Goal: Transaction & Acquisition: Obtain resource

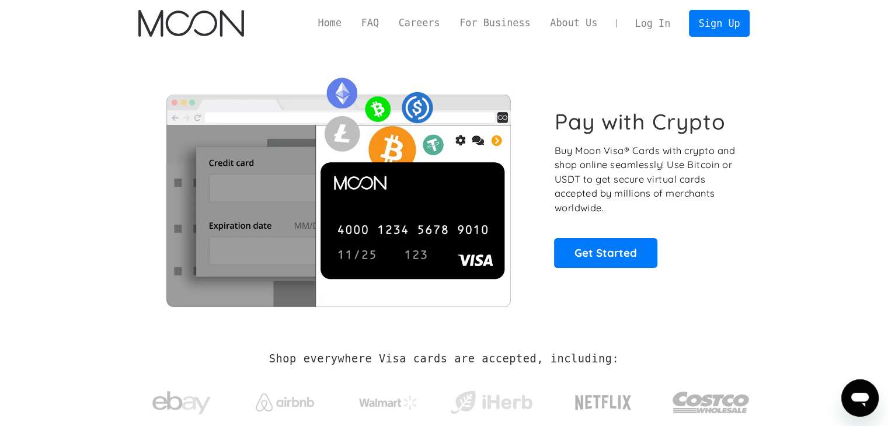
click at [658, 23] on link "Log In" at bounding box center [652, 24] width 55 height 26
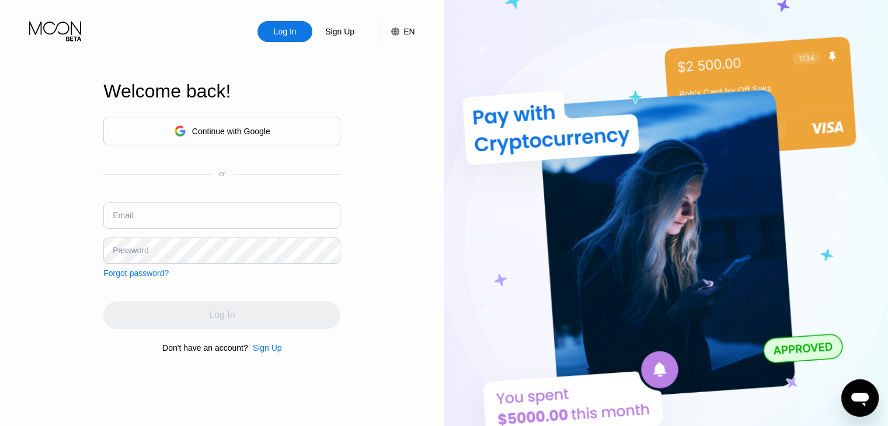
type input "[EMAIL_ADDRESS][DOMAIN_NAME]"
click at [244, 122] on div "Continue with Google" at bounding box center [222, 131] width 96 height 18
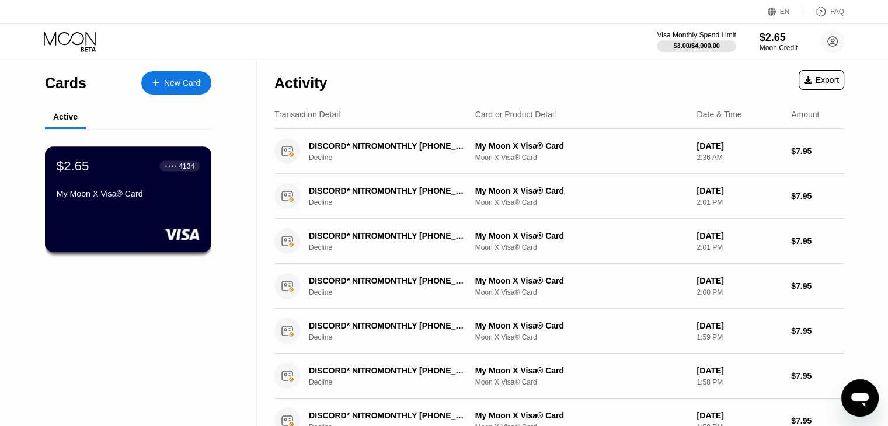
click at [148, 203] on div "My Moon X Visa® Card" at bounding box center [128, 196] width 143 height 14
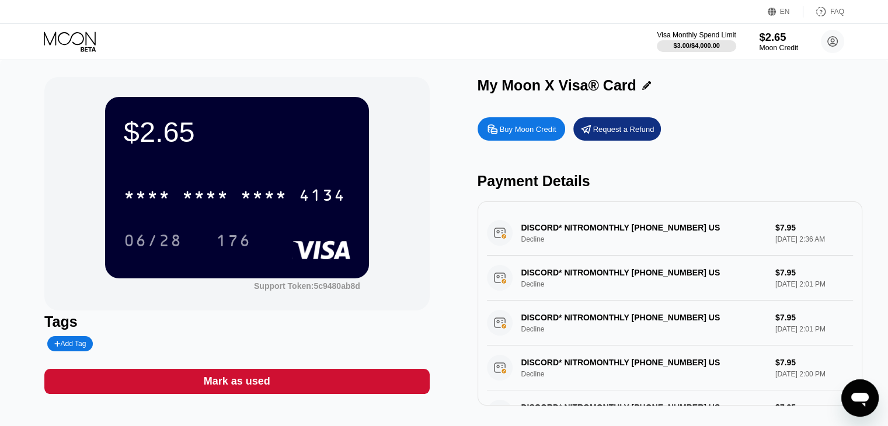
click at [771, 38] on div "$2.65" at bounding box center [778, 37] width 39 height 12
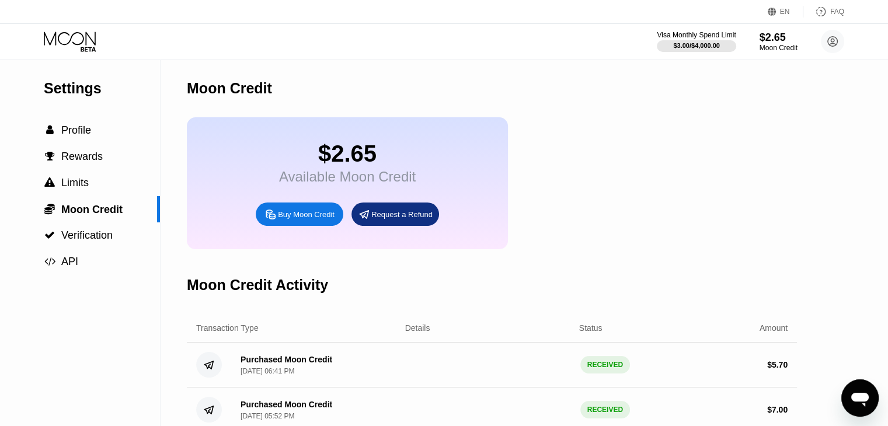
click at [313, 220] on div "Buy Moon Credit" at bounding box center [306, 215] width 57 height 10
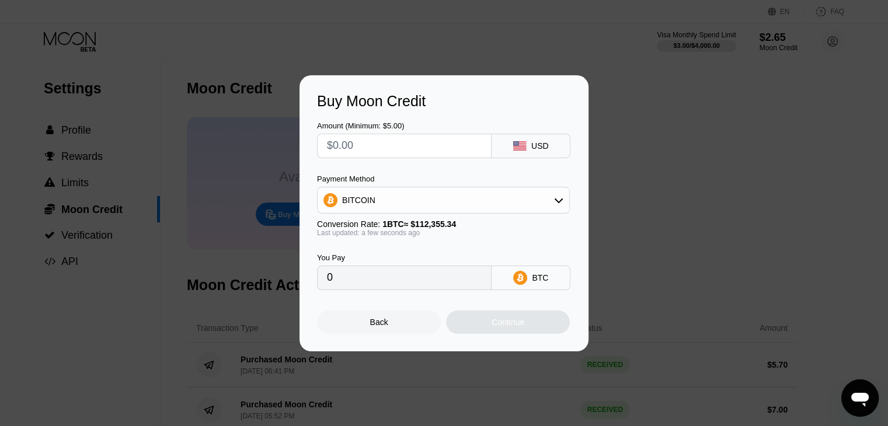
click at [418, 197] on div "BITCOIN" at bounding box center [444, 200] width 252 height 23
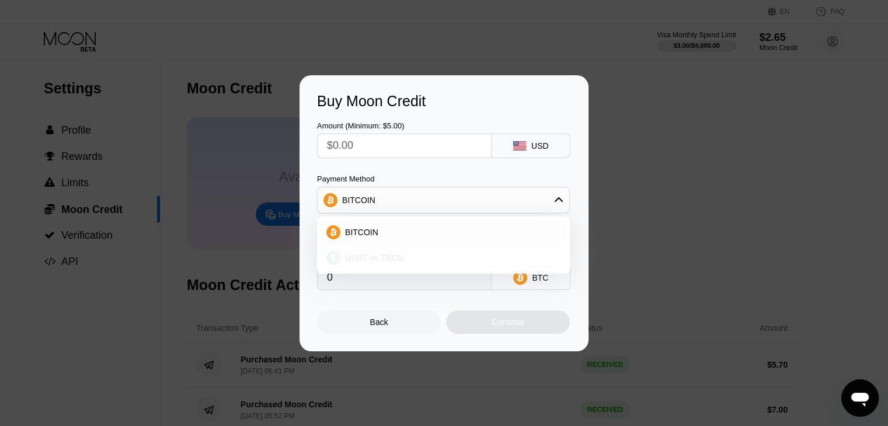
drag, startPoint x: 378, startPoint y: 262, endPoint x: 384, endPoint y: 236, distance: 26.4
click at [378, 262] on span "USDT on TRON" at bounding box center [374, 257] width 59 height 9
type input "0.00"
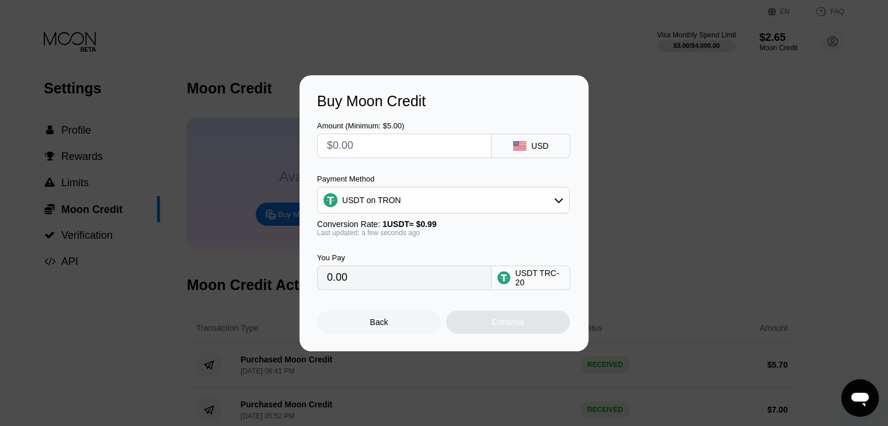
click at [391, 150] on input "text" at bounding box center [404, 145] width 155 height 23
type input "$5"
type input "5.05"
type input "$5"
click at [490, 324] on div "Continue" at bounding box center [508, 322] width 124 height 23
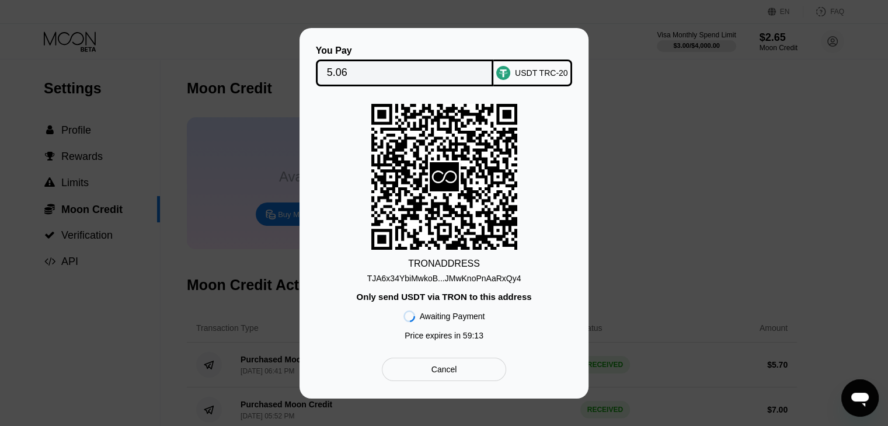
click at [448, 279] on div "TJA6x34YbiMwkoB...JMwKnoPnAaRxQy4" at bounding box center [444, 278] width 154 height 9
click at [340, 61] on input "5.06" at bounding box center [405, 72] width 156 height 23
click at [441, 281] on div "TJA6x34YbiMwkoB...JMwKnoPnAaRxQy4" at bounding box center [444, 278] width 154 height 9
click at [418, 77] on input "5.06" at bounding box center [405, 72] width 156 height 23
click at [440, 375] on div "Cancel" at bounding box center [445, 369] width 26 height 11
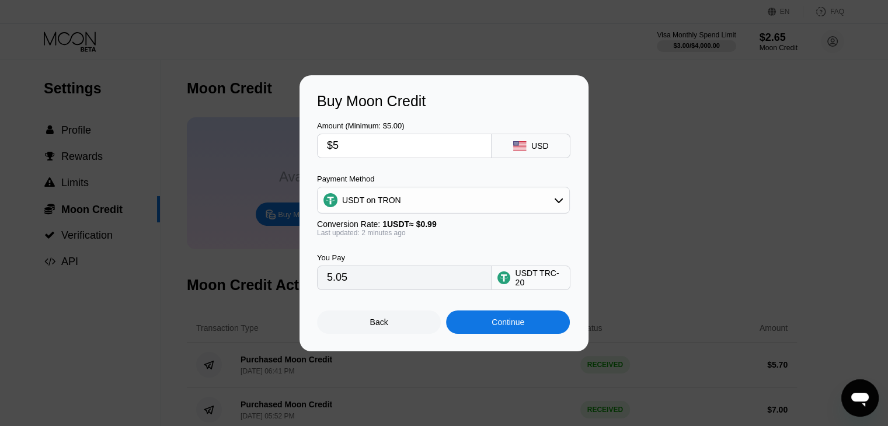
click at [496, 334] on div "Continue" at bounding box center [508, 322] width 124 height 23
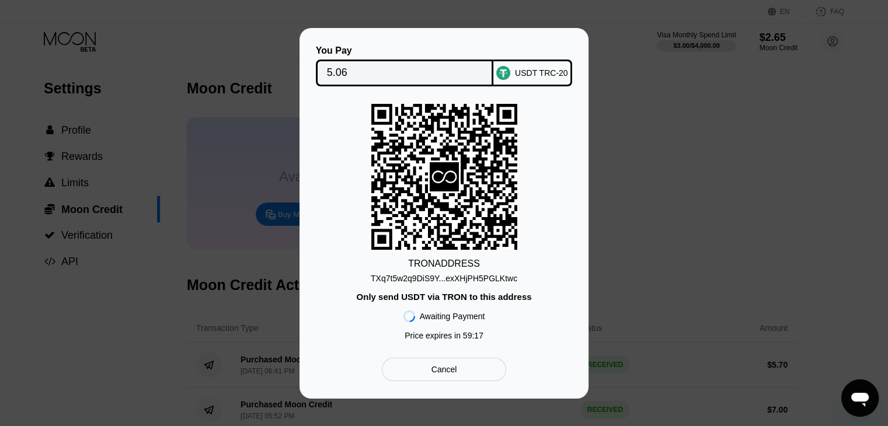
click at [441, 279] on div "TXq7t5w2q9DiS9Y...exXHjPH5PGLKtwc" at bounding box center [444, 278] width 147 height 9
click at [444, 372] on div "Cancel" at bounding box center [445, 369] width 26 height 11
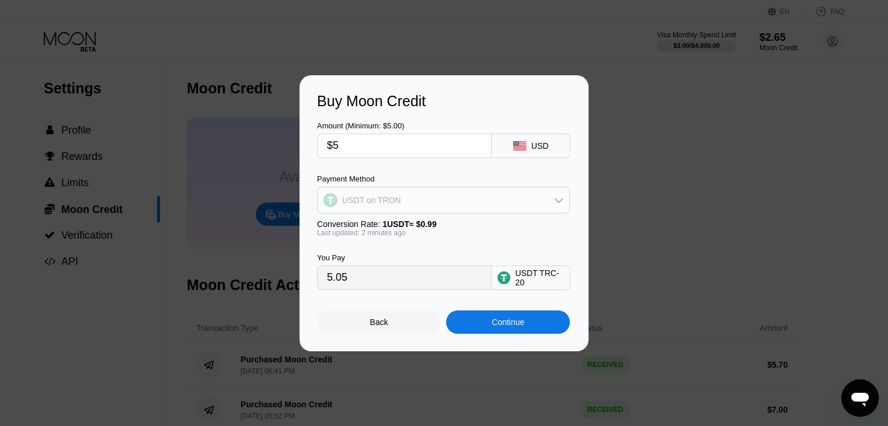
drag, startPoint x: 383, startPoint y: 210, endPoint x: 387, endPoint y: 215, distance: 6.3
click at [383, 210] on div "USDT on TRON" at bounding box center [444, 200] width 252 height 23
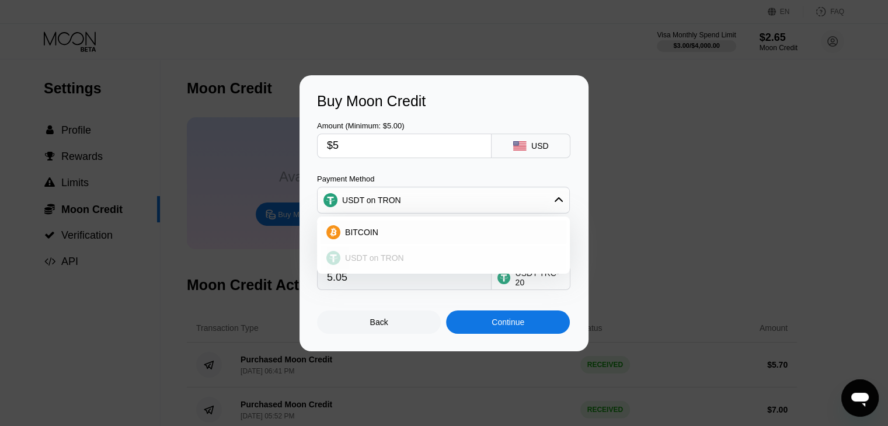
click at [385, 241] on div "BITCOIN" at bounding box center [444, 232] width 246 height 23
type input "0.00004451"
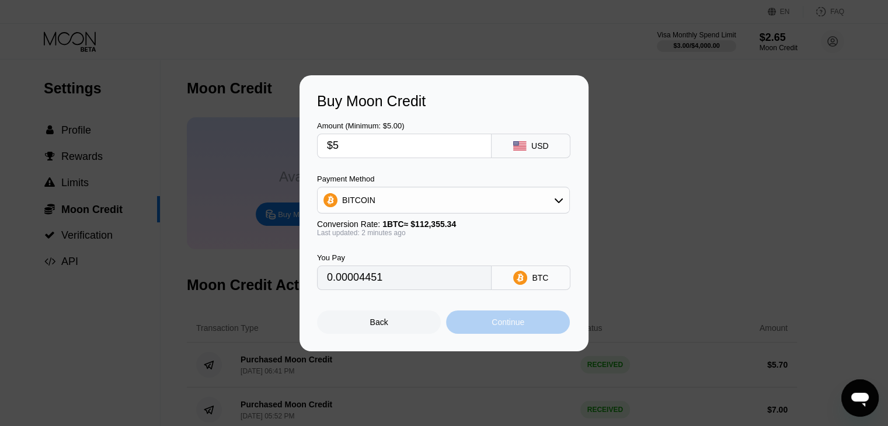
click at [516, 326] on div "Continue" at bounding box center [508, 322] width 33 height 9
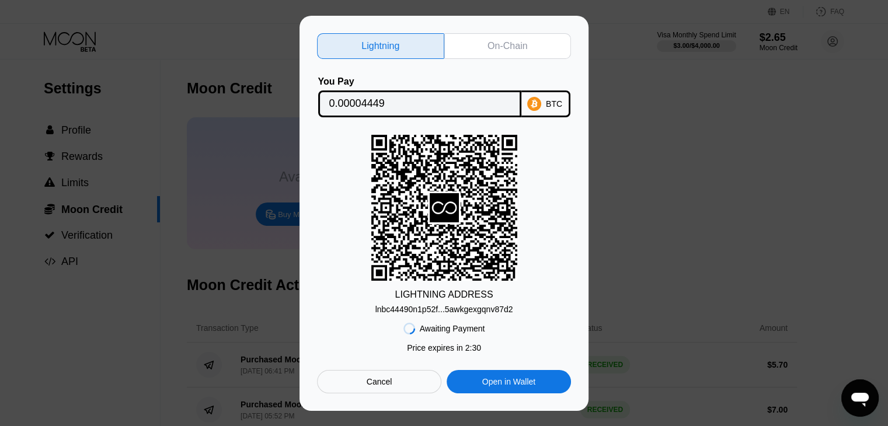
click at [413, 98] on input "0.00004449" at bounding box center [419, 103] width 181 height 23
click at [491, 45] on div "On-Chain" at bounding box center [508, 46] width 40 height 12
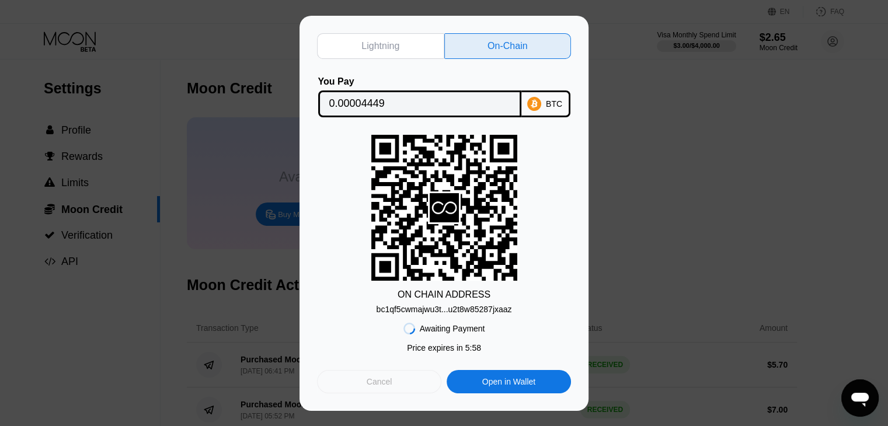
click at [406, 379] on div "Cancel" at bounding box center [379, 381] width 124 height 23
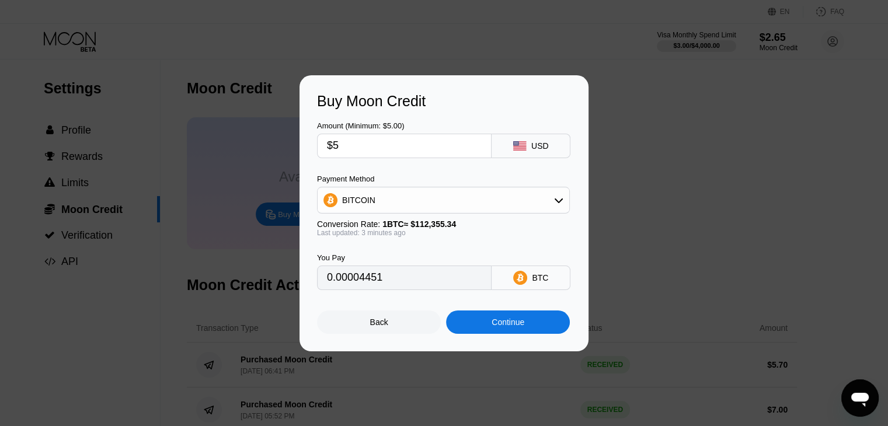
type input "0.00004448"
drag, startPoint x: 394, startPoint y: 207, endPoint x: 389, endPoint y: 218, distance: 12.3
click at [394, 207] on div "BITCOIN" at bounding box center [444, 200] width 252 height 23
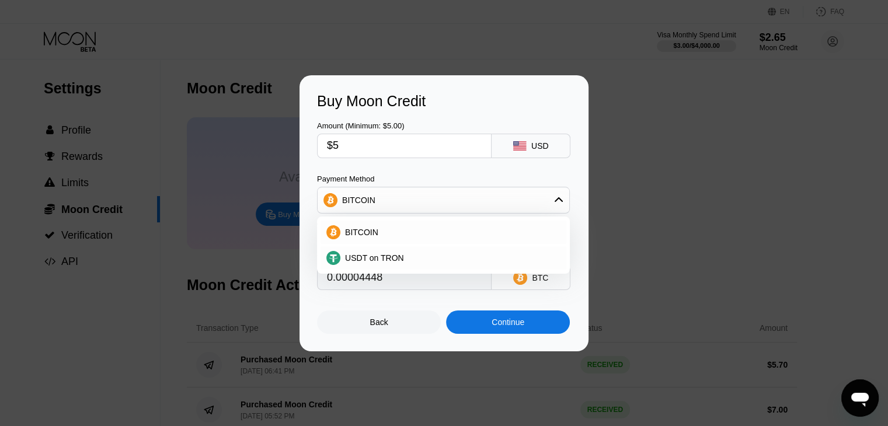
click at [189, 230] on div "Buy Moon Credit Amount (Minimum: $5.00) $5 USD Payment Method BITCOIN BITCOIN U…" at bounding box center [444, 213] width 888 height 276
click at [376, 334] on div "Back" at bounding box center [379, 322] width 124 height 23
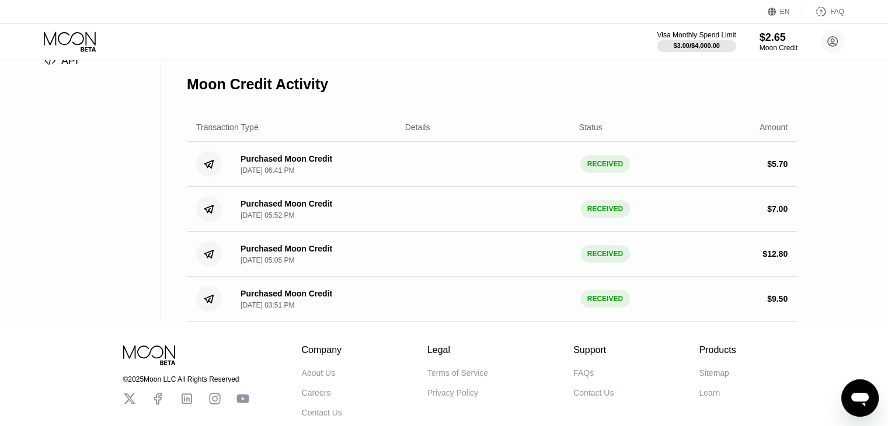
scroll to position [234, 0]
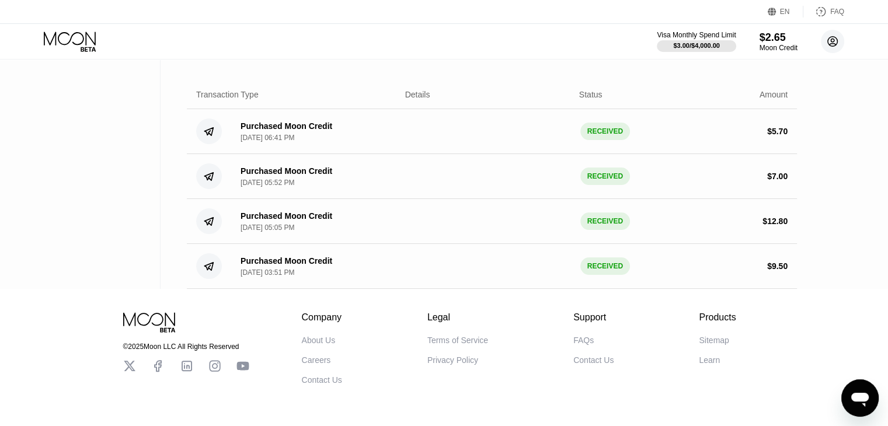
click at [841, 41] on circle at bounding box center [832, 41] width 23 height 23
click at [827, 43] on circle at bounding box center [832, 41] width 23 height 23
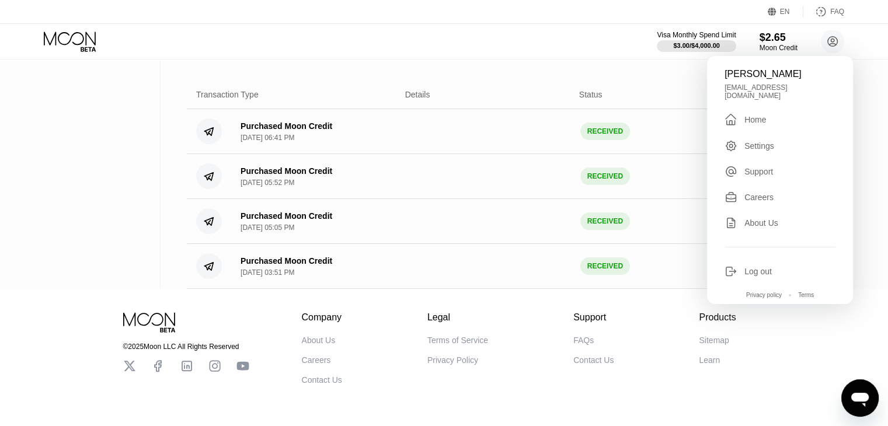
click at [753, 267] on div "Log out" at bounding box center [758, 271] width 27 height 9
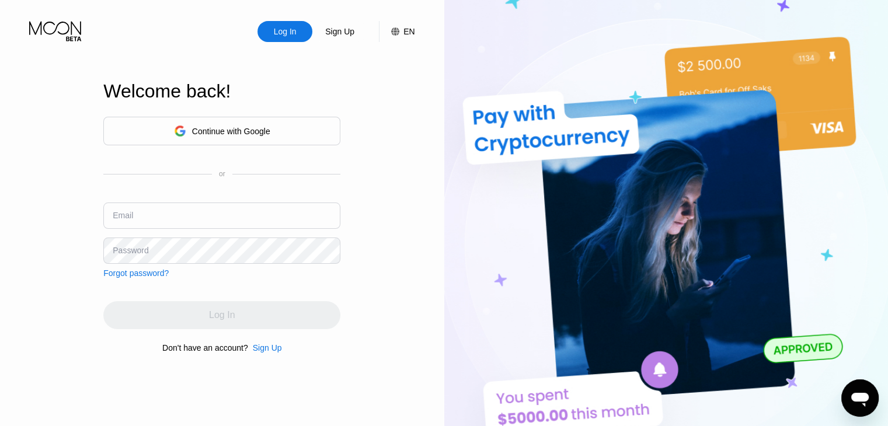
type input "[EMAIL_ADDRESS][DOMAIN_NAME]"
click at [227, 140] on div "Continue with Google" at bounding box center [221, 131] width 237 height 29
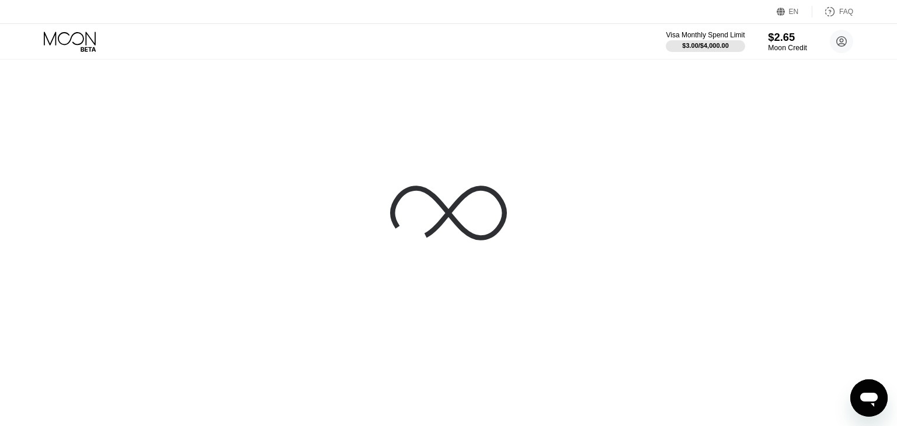
click at [784, 38] on div "$2.65" at bounding box center [787, 37] width 39 height 12
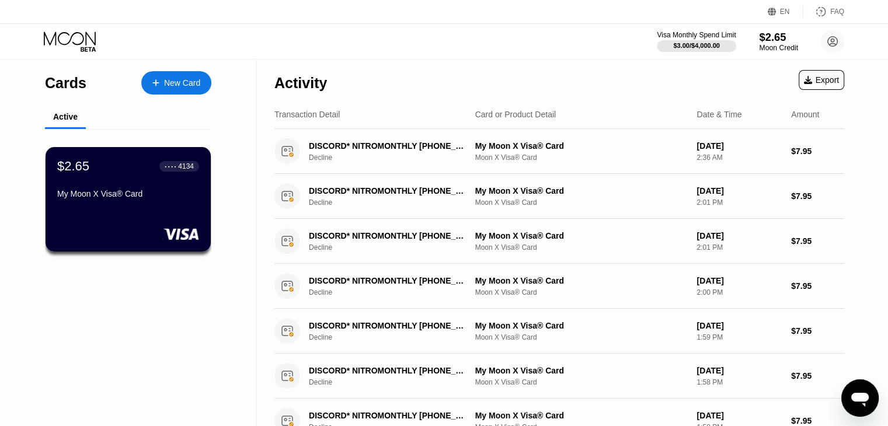
click at [788, 45] on div "Moon Credit" at bounding box center [778, 48] width 39 height 8
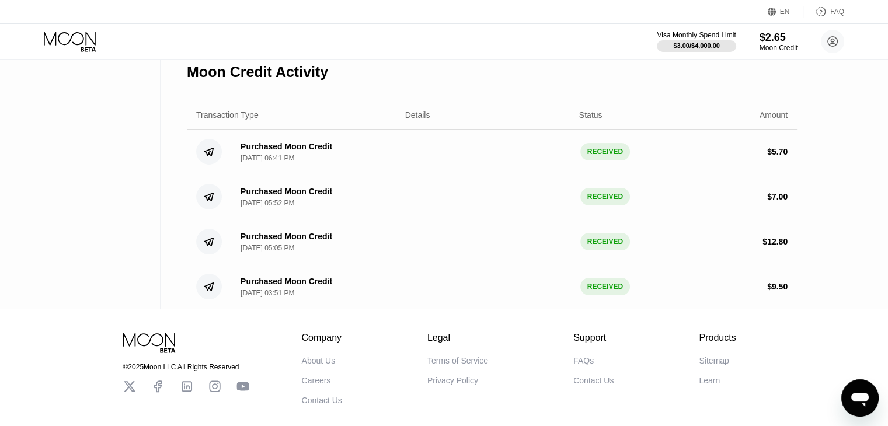
scroll to position [234, 0]
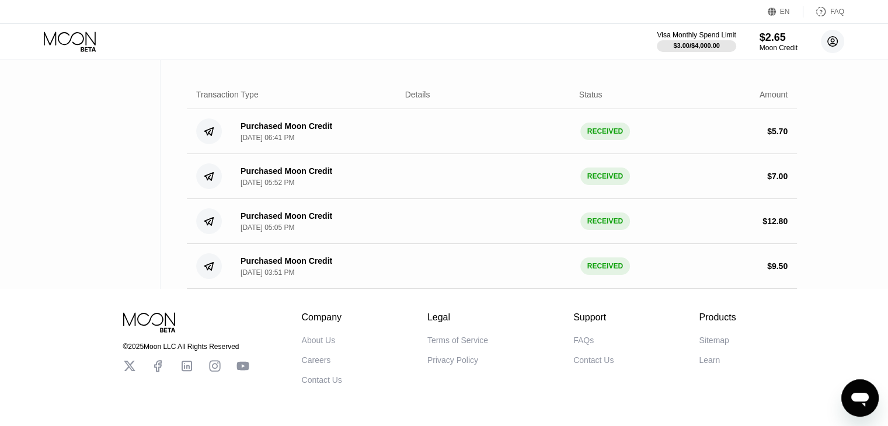
click at [840, 37] on circle at bounding box center [832, 41] width 23 height 23
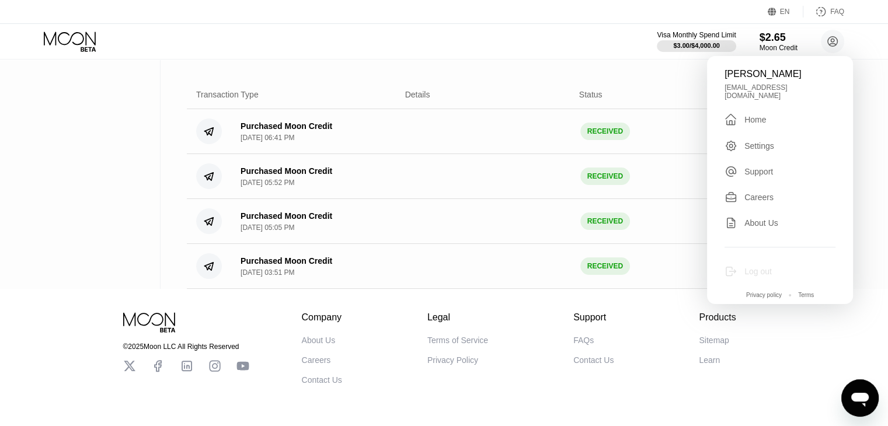
click at [749, 268] on div "Log out" at bounding box center [758, 271] width 27 height 9
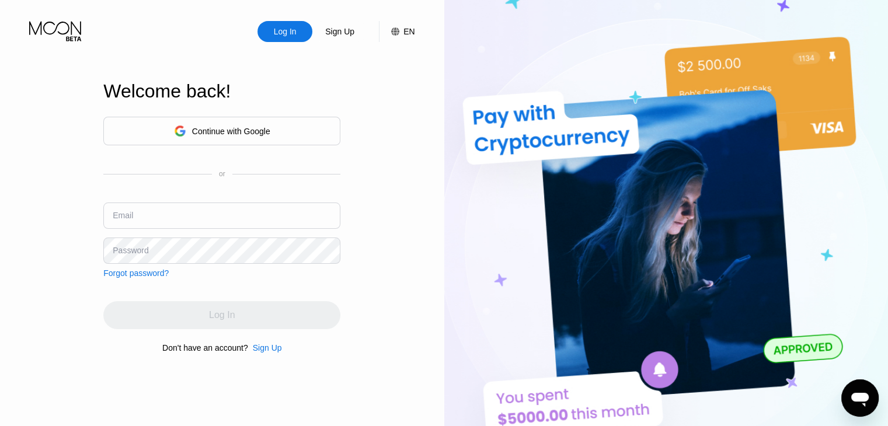
type input "[EMAIL_ADDRESS][DOMAIN_NAME]"
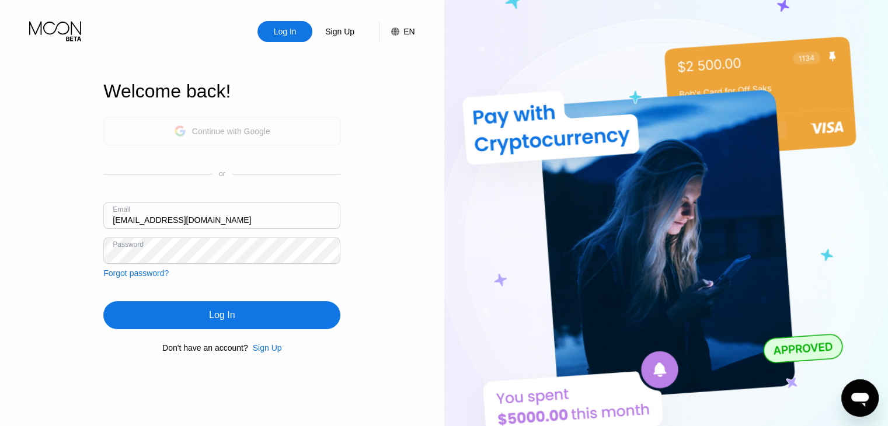
click at [213, 143] on div "Continue with Google" at bounding box center [221, 131] width 237 height 29
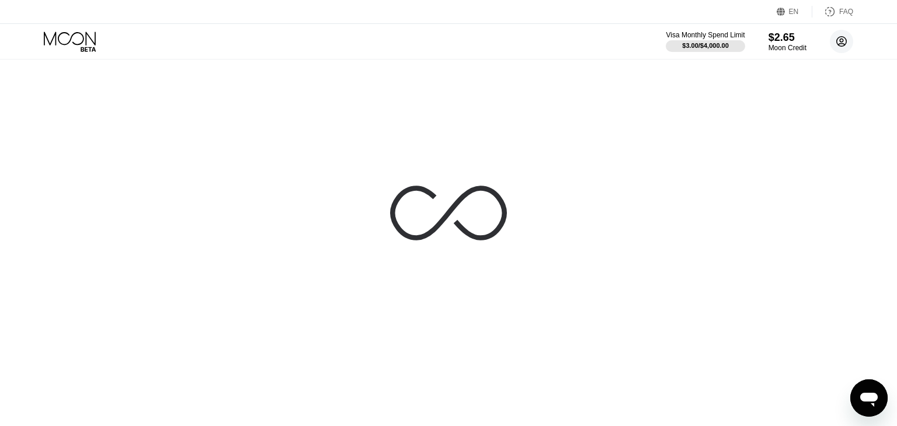
click at [847, 51] on circle at bounding box center [841, 41] width 23 height 23
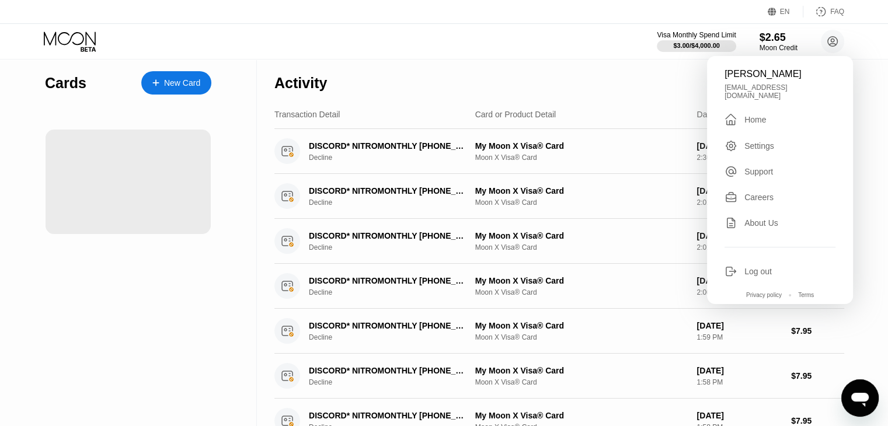
click at [772, 267] on div "Log out" at bounding box center [758, 271] width 27 height 9
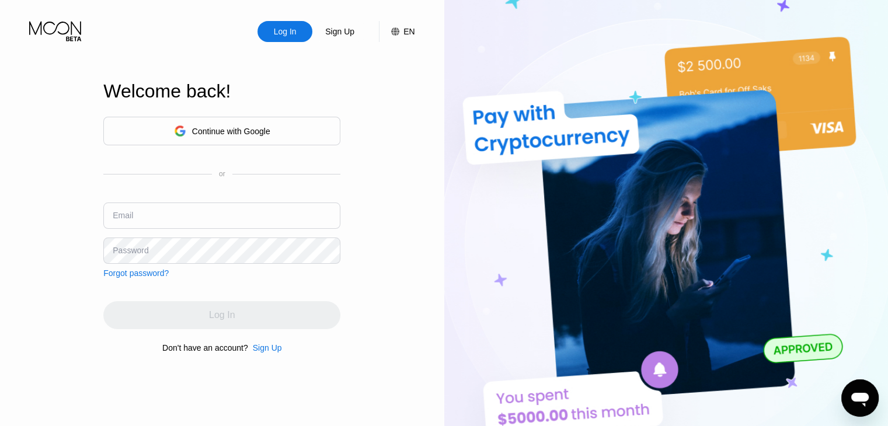
type input "[EMAIL_ADDRESS][DOMAIN_NAME]"
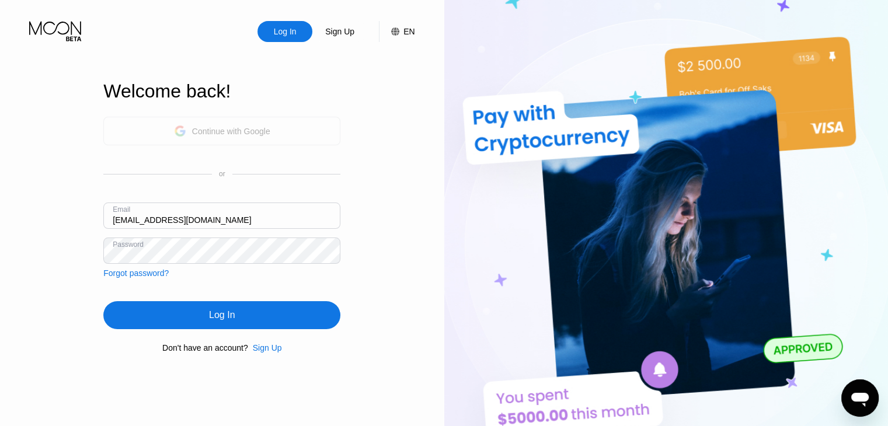
click at [304, 122] on div "Continue with Google" at bounding box center [221, 131] width 237 height 29
click at [216, 214] on input "nocterntherizzler@gmail.com" at bounding box center [221, 216] width 237 height 26
click at [234, 324] on div "Log In" at bounding box center [221, 315] width 237 height 28
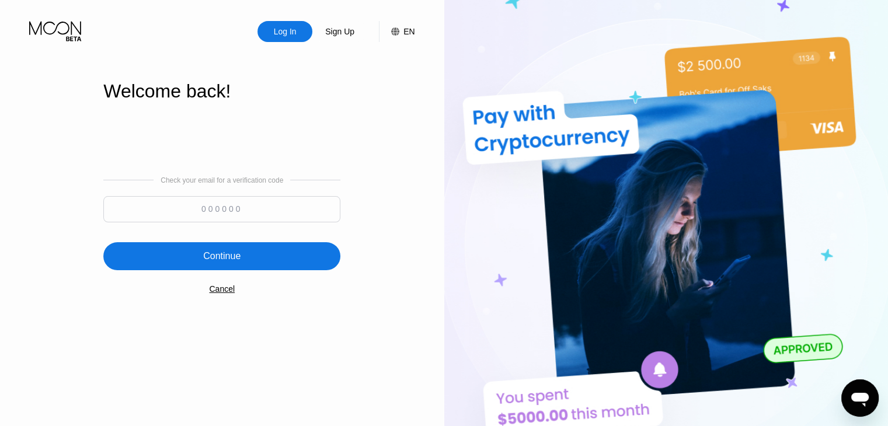
click at [235, 219] on input at bounding box center [221, 209] width 237 height 26
click at [220, 300] on div "Check your email for a verification code Continue Cancel" at bounding box center [221, 234] width 237 height 237
click at [231, 294] on div "Cancel" at bounding box center [222, 288] width 26 height 9
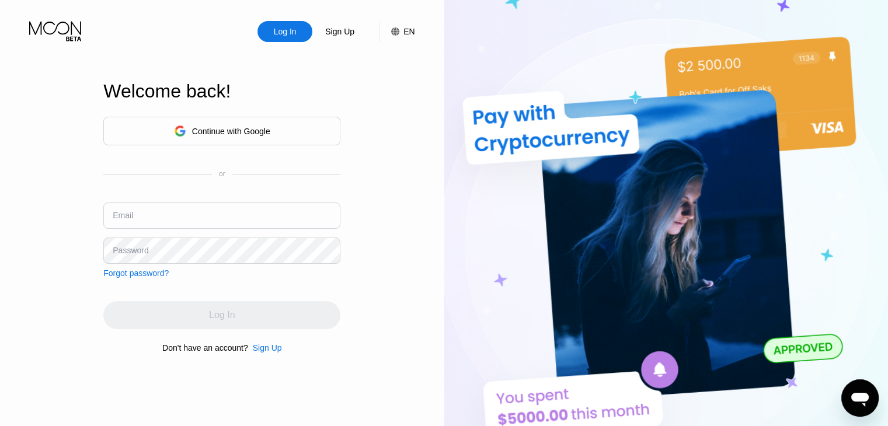
type input "nocterntherizzler@gmail.com"
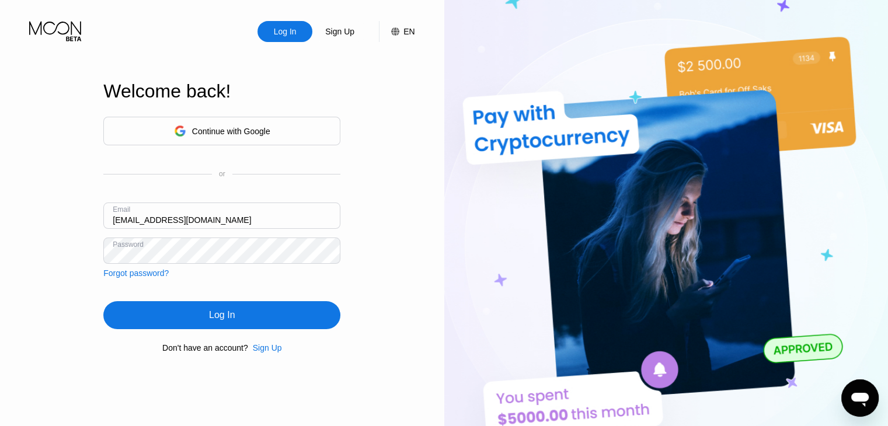
click at [235, 220] on input "nocterntherizzler@gmail.com" at bounding box center [221, 216] width 237 height 26
click at [131, 276] on div "Forgot password?" at bounding box center [135, 273] width 65 height 9
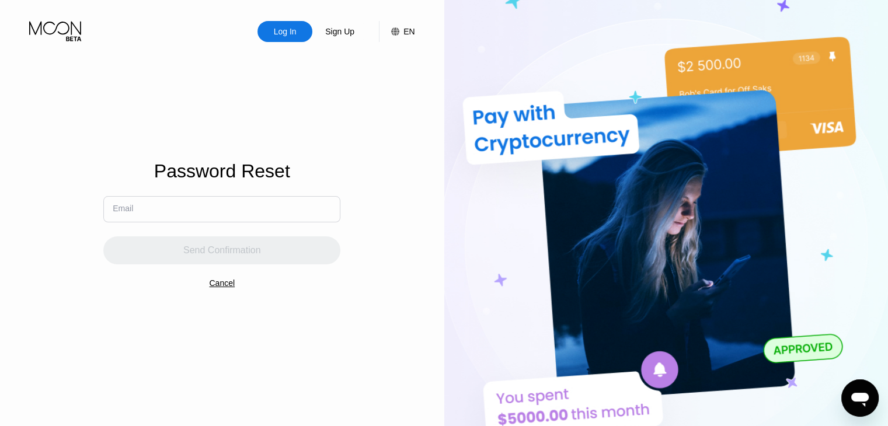
click at [162, 217] on input "text" at bounding box center [221, 209] width 237 height 26
type input "[EMAIL_ADDRESS][DOMAIN_NAME]"
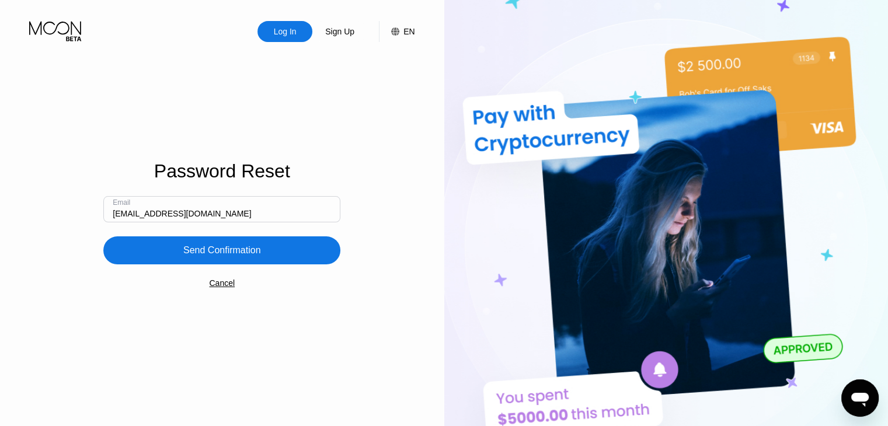
click at [208, 251] on div "Send Confirmation" at bounding box center [222, 251] width 78 height 12
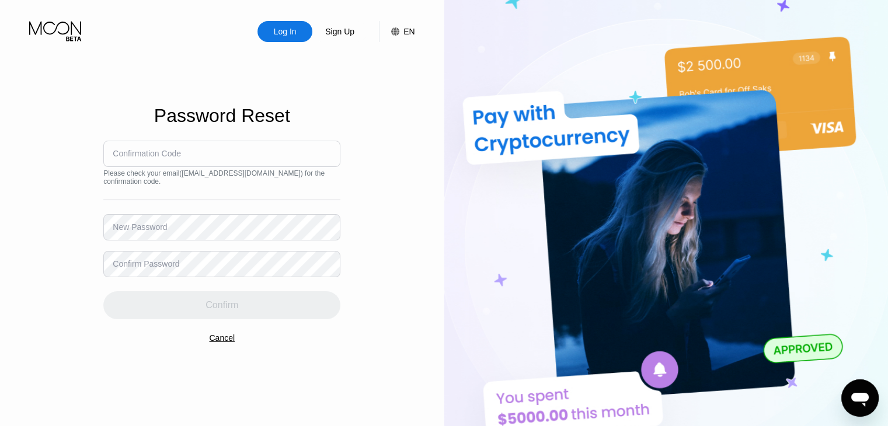
click at [234, 159] on input at bounding box center [221, 154] width 237 height 26
paste input "730807"
type input "730807"
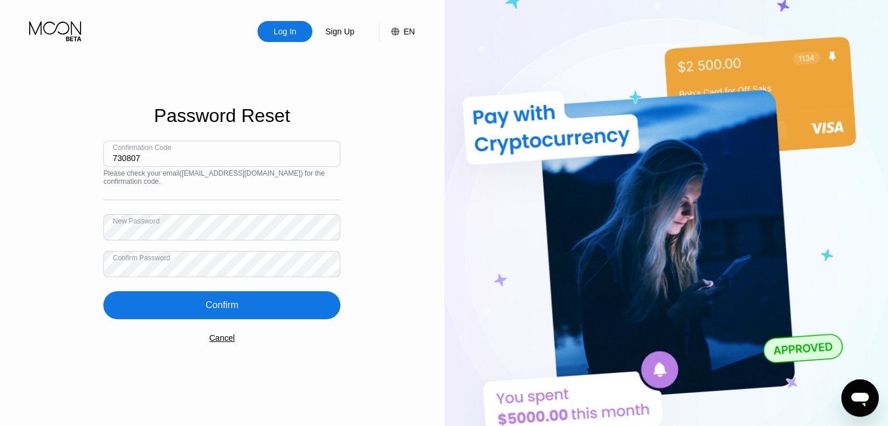
click at [137, 302] on div "Confirm" at bounding box center [221, 305] width 237 height 28
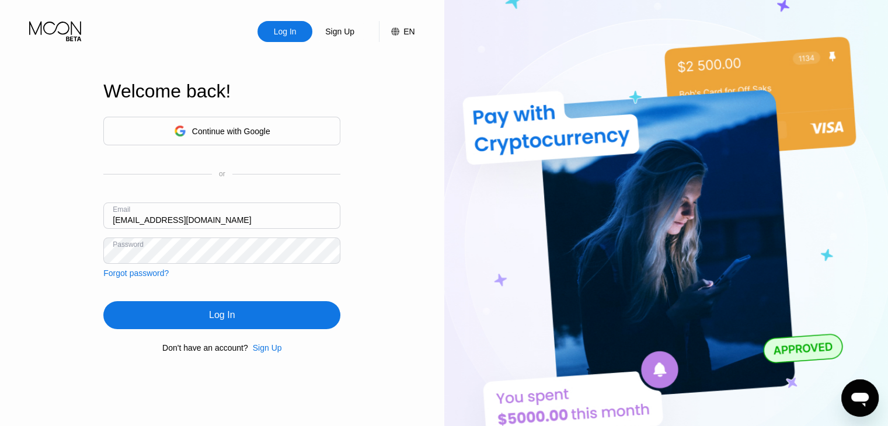
type input "dhruvmina069@gmail.com"
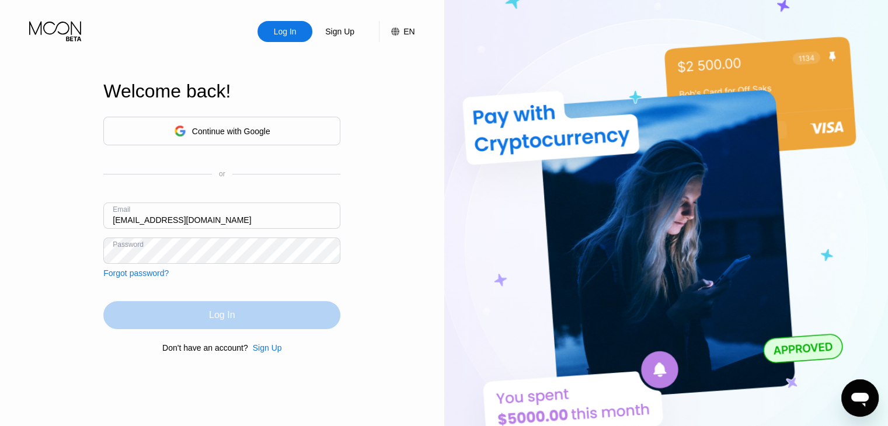
click at [220, 307] on div "Log In" at bounding box center [221, 315] width 237 height 28
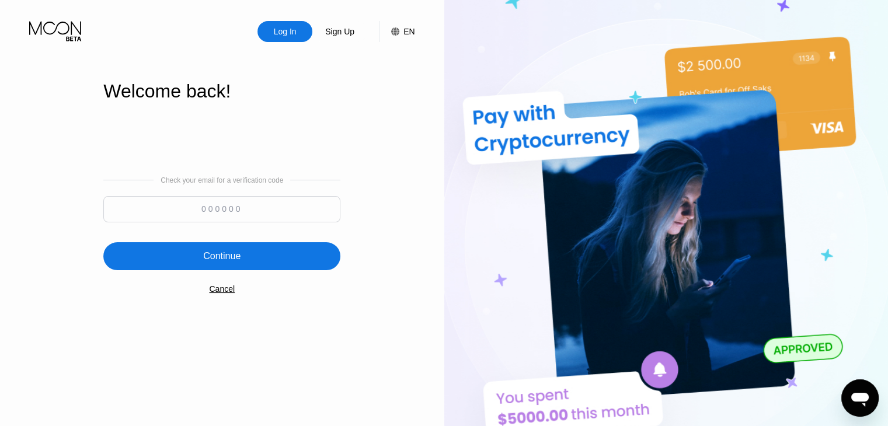
click at [241, 195] on div "Check your email for a verification code" at bounding box center [221, 202] width 237 height 52
click at [238, 199] on input at bounding box center [221, 209] width 237 height 26
paste input "804891"
type input "804891"
click at [219, 249] on div "Continue" at bounding box center [221, 256] width 237 height 28
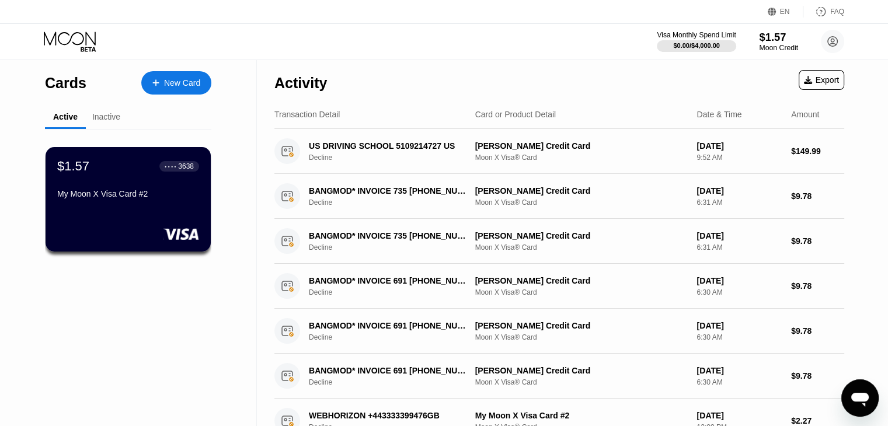
click at [790, 40] on div "$1.57" at bounding box center [778, 37] width 39 height 12
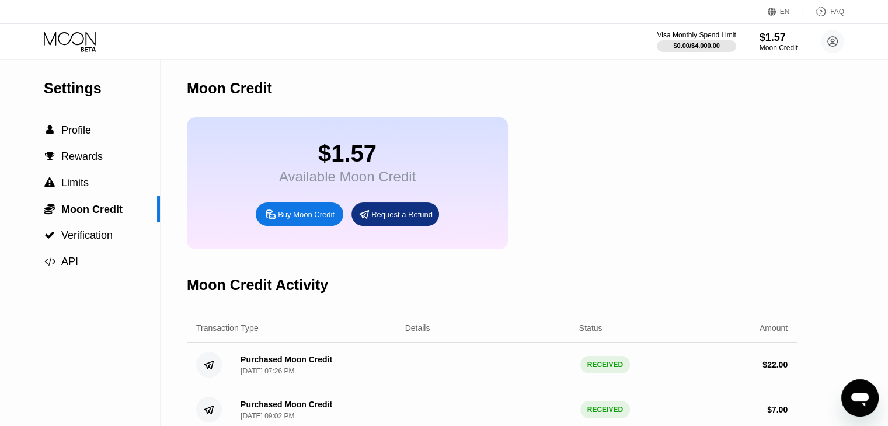
click at [314, 220] on div "Buy Moon Credit" at bounding box center [306, 215] width 57 height 10
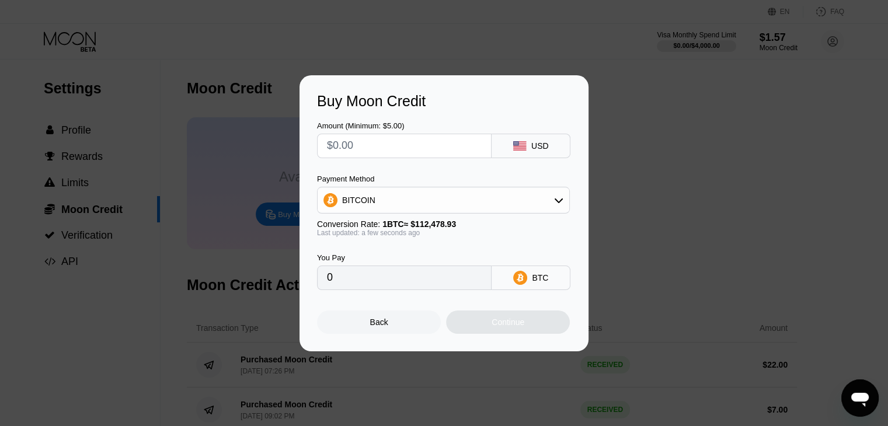
click at [411, 199] on div "BITCOIN" at bounding box center [444, 200] width 252 height 23
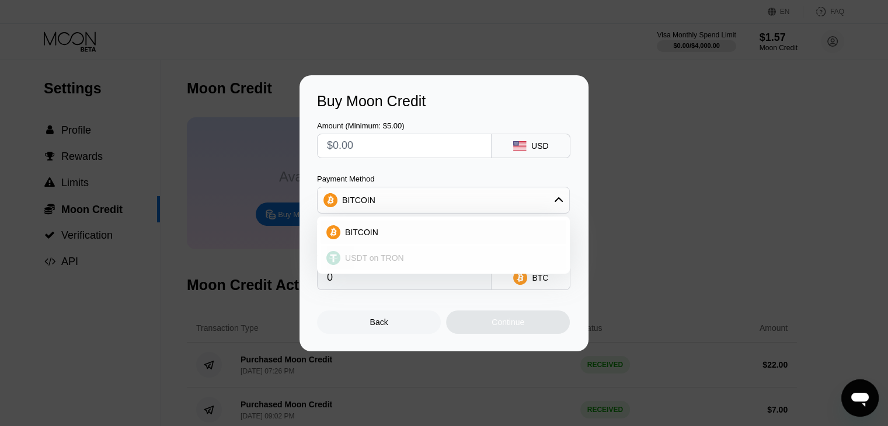
click at [370, 258] on span "USDT on TRON" at bounding box center [374, 257] width 59 height 9
type input "0.00"
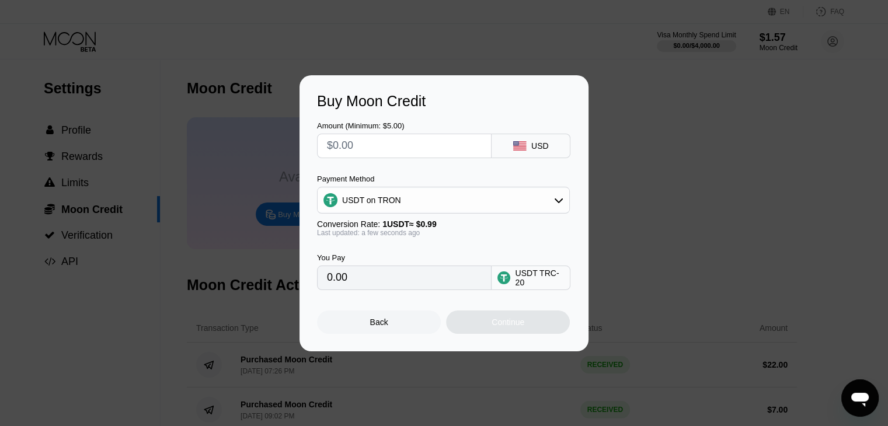
click at [382, 141] on input "text" at bounding box center [404, 145] width 155 height 23
type input "$5"
type input "5.05"
type input "$5"
click at [494, 327] on div "Continue" at bounding box center [508, 322] width 33 height 9
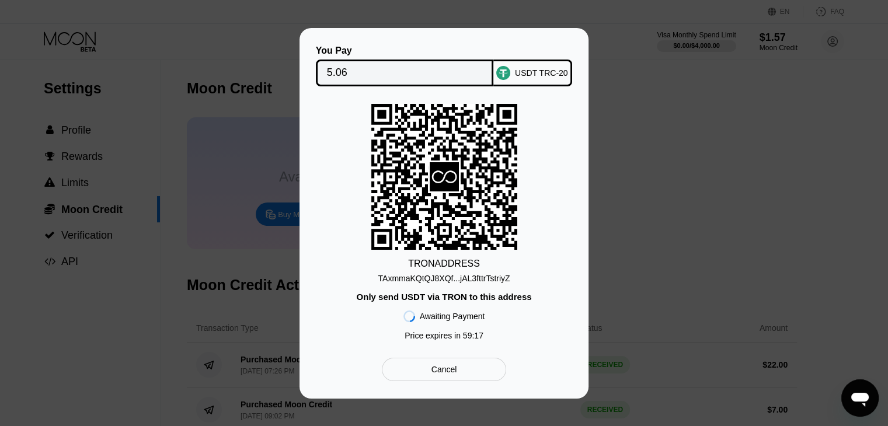
click at [446, 275] on div "TAxmmaKQtQJ8XQf...jAL3fttrTstriyZ" at bounding box center [444, 278] width 132 height 9
click at [417, 73] on input "5.06" at bounding box center [405, 72] width 156 height 23
click at [477, 371] on div "Cancel" at bounding box center [444, 369] width 124 height 23
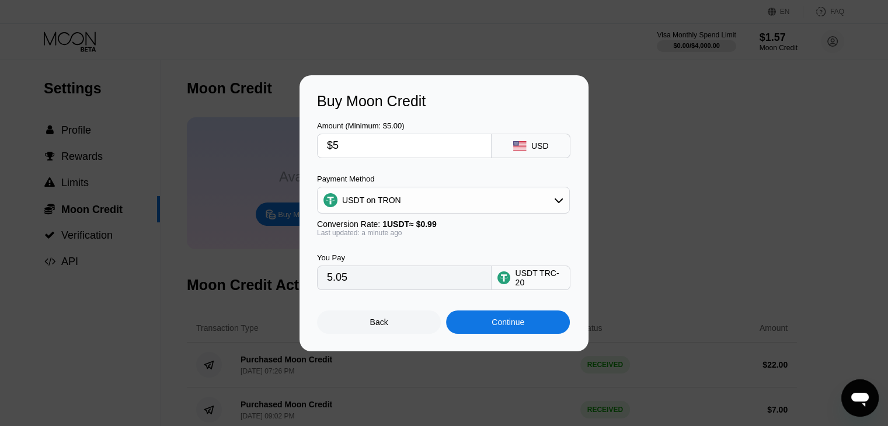
click at [414, 147] on input "$5" at bounding box center [404, 145] width 155 height 23
click at [493, 324] on div "Continue" at bounding box center [508, 322] width 33 height 9
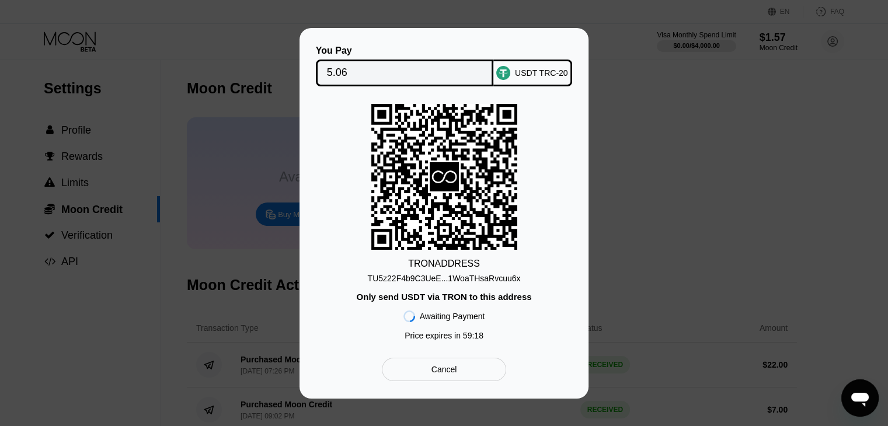
click at [478, 280] on div "TU5z22F4b9C3UeE...1WoaTHsaRvcuu6x" at bounding box center [444, 278] width 153 height 9
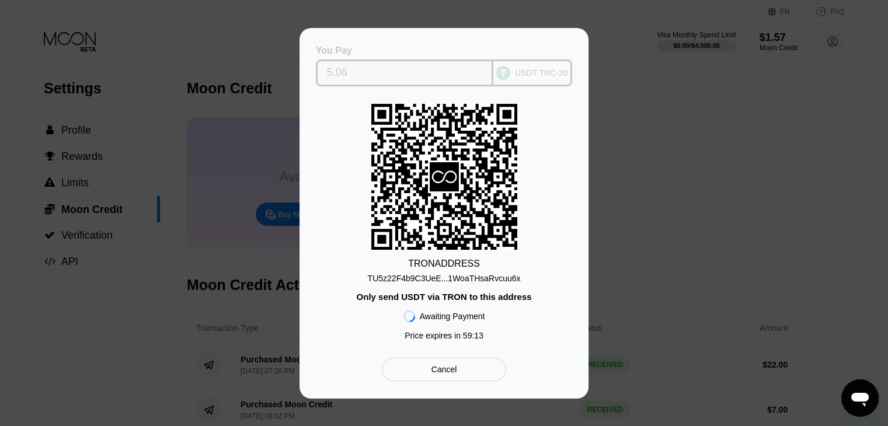
click at [420, 78] on input "5.06" at bounding box center [405, 72] width 156 height 23
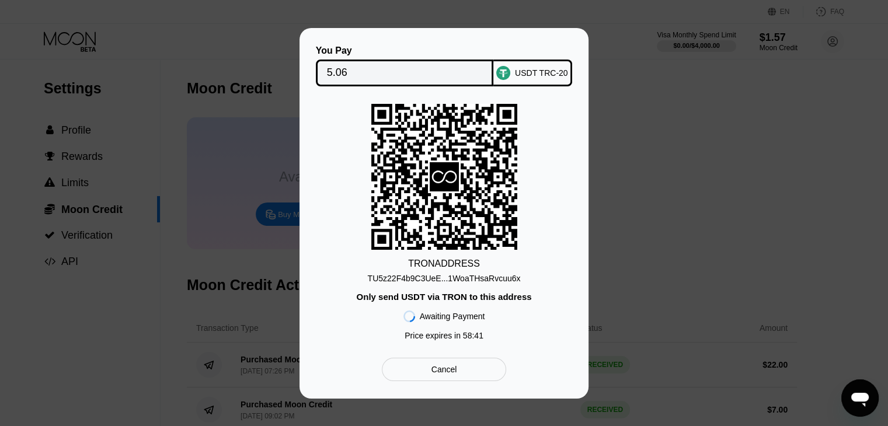
click at [451, 372] on div "Cancel" at bounding box center [445, 369] width 26 height 11
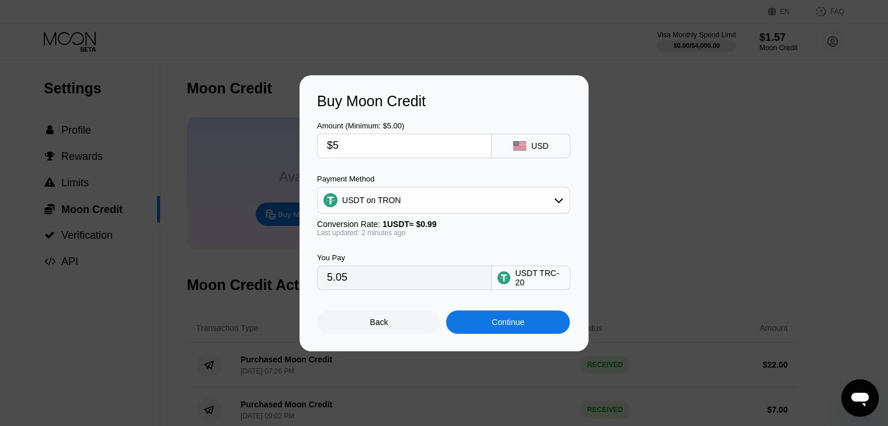
click at [364, 334] on div "Back" at bounding box center [379, 322] width 124 height 23
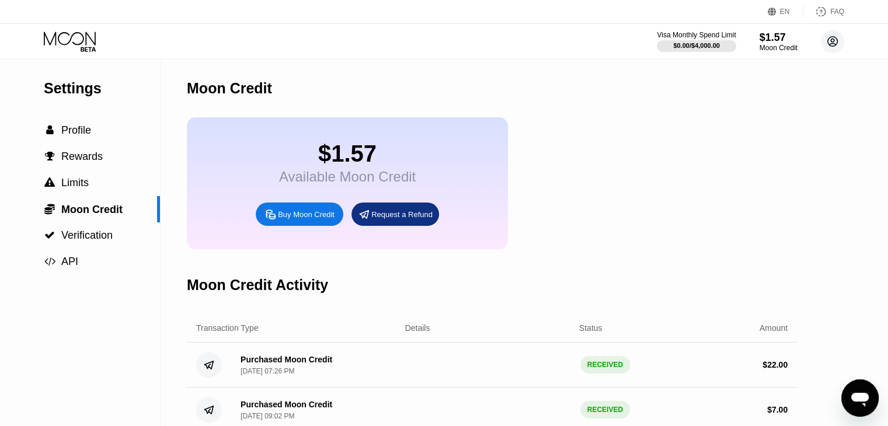
click at [828, 44] on circle at bounding box center [832, 41] width 23 height 23
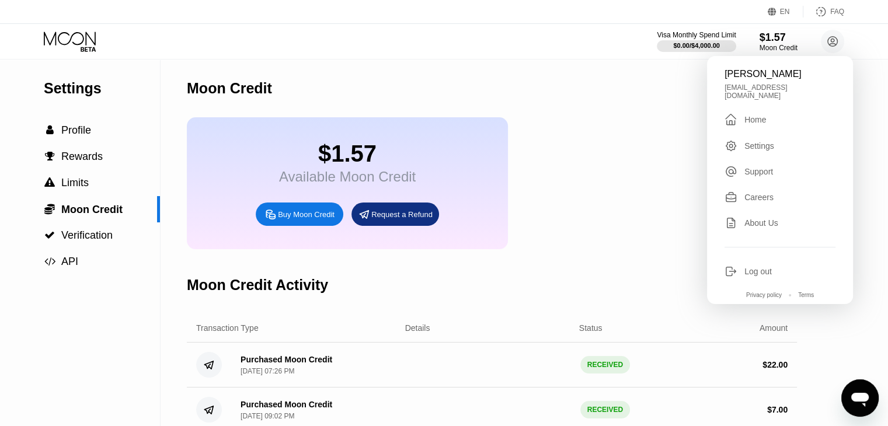
click at [762, 267] on div "Log out" at bounding box center [758, 271] width 27 height 9
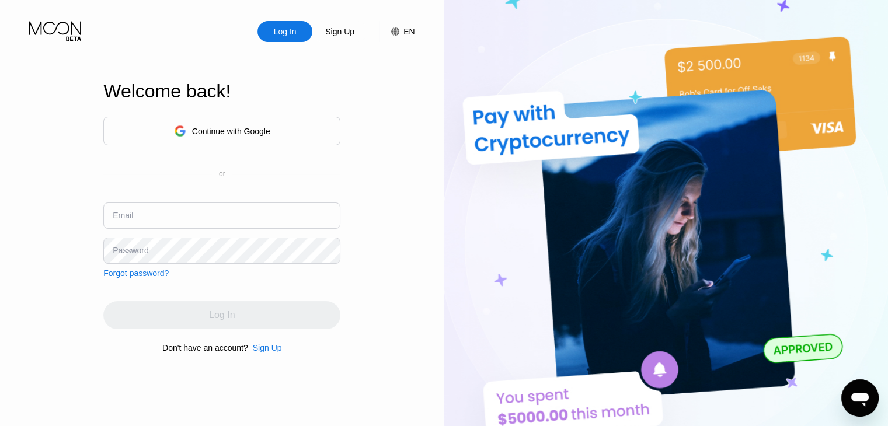
type input "[EMAIL_ADDRESS][DOMAIN_NAME]"
click at [245, 129] on div "Continue with Google" at bounding box center [231, 131] width 78 height 9
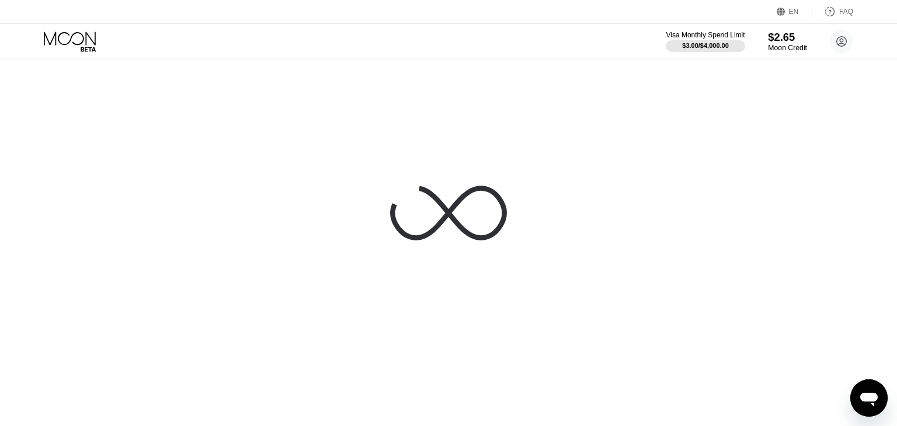
click at [787, 40] on div "$2.65" at bounding box center [787, 37] width 39 height 12
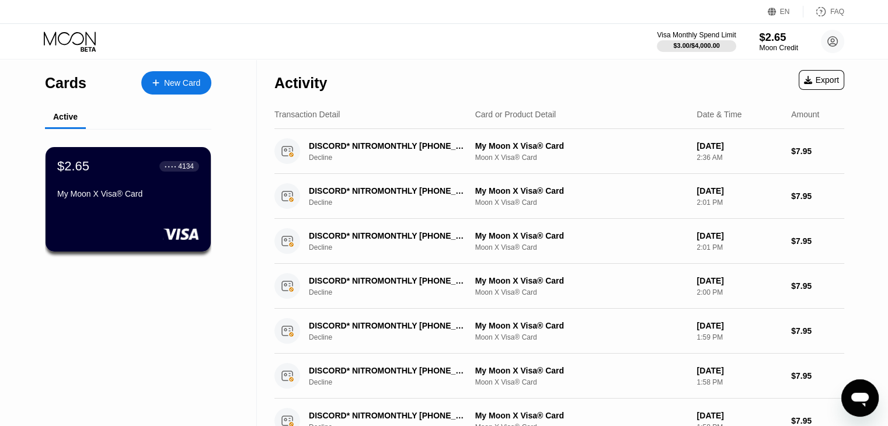
click at [784, 49] on div "Moon Credit" at bounding box center [778, 48] width 39 height 8
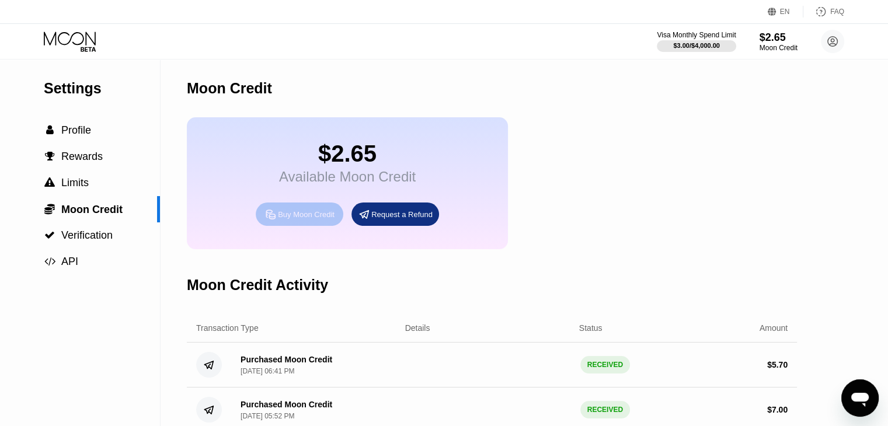
click at [296, 220] on div "Buy Moon Credit" at bounding box center [306, 215] width 57 height 10
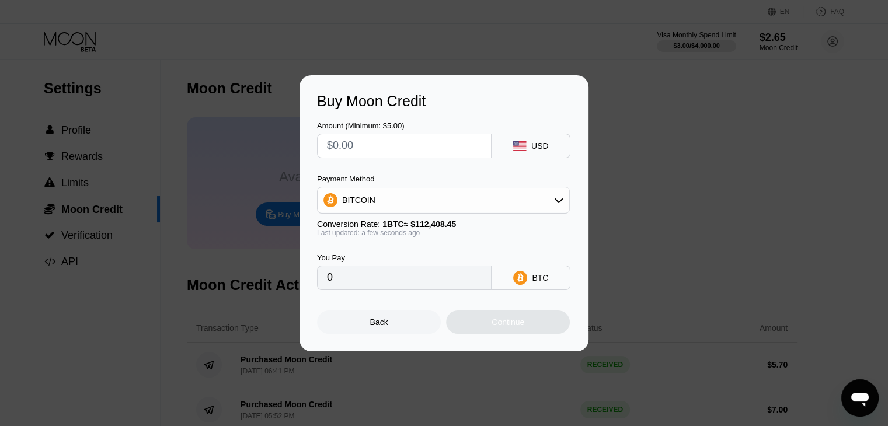
click at [381, 213] on div "BITCOIN" at bounding box center [443, 200] width 253 height 27
click at [387, 201] on div "BITCOIN" at bounding box center [444, 200] width 252 height 23
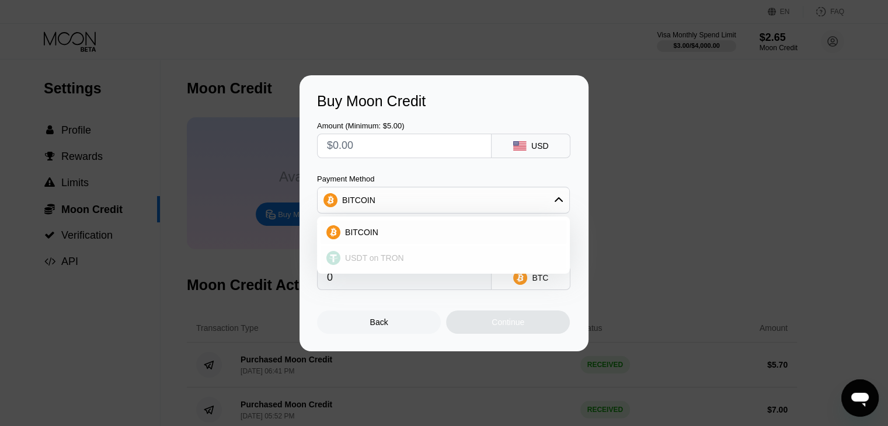
click at [398, 252] on div "USDT on TRON" at bounding box center [444, 257] width 246 height 23
type input "0.00"
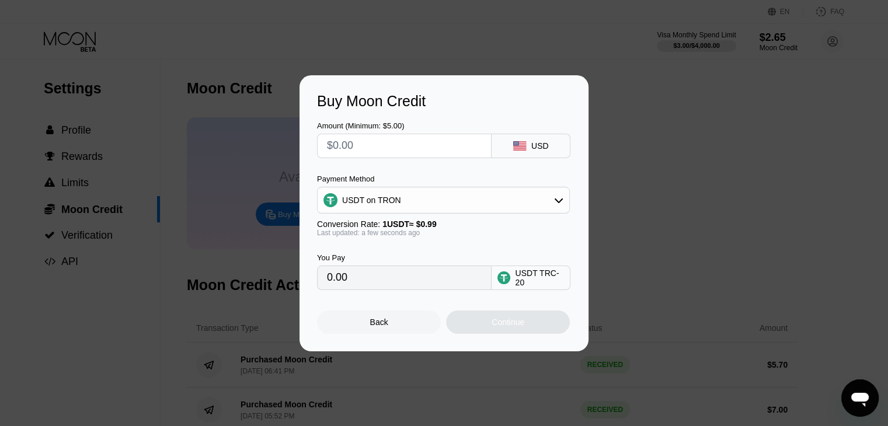
click at [399, 153] on input "text" at bounding box center [404, 145] width 155 height 23
type input "$5"
type input "5.05"
type input "$5"
click at [488, 323] on div "Continue" at bounding box center [508, 322] width 124 height 23
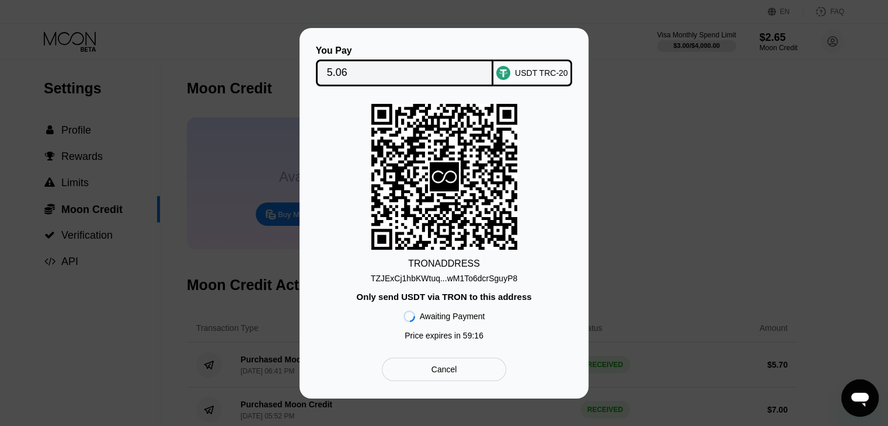
click at [441, 274] on div "TZJExCj1hbKWtuq...wM1To6dcrSguyP8" at bounding box center [444, 278] width 147 height 9
click at [418, 67] on input "5.06" at bounding box center [405, 72] width 156 height 23
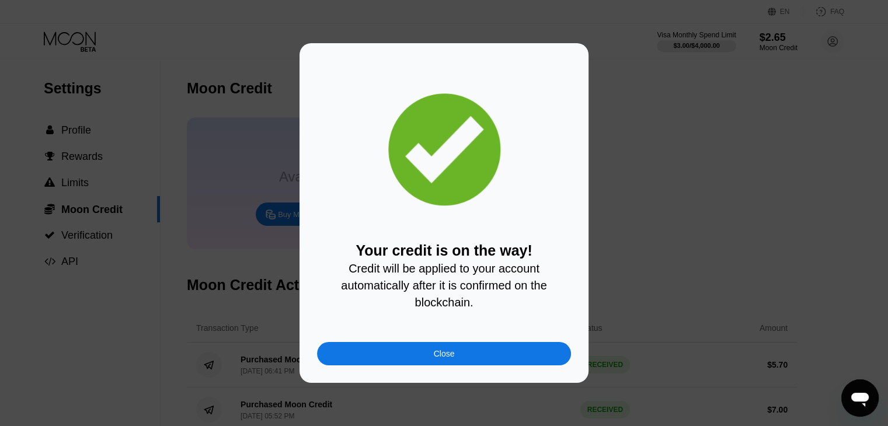
click at [482, 361] on div "Close" at bounding box center [444, 353] width 254 height 23
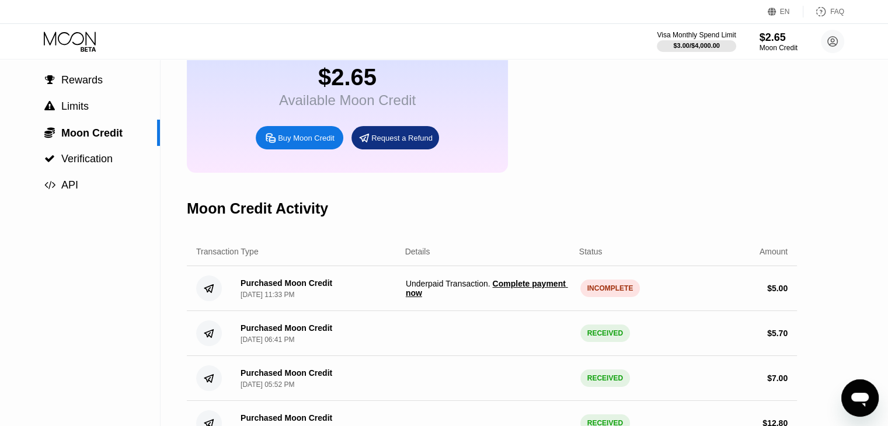
scroll to position [117, 0]
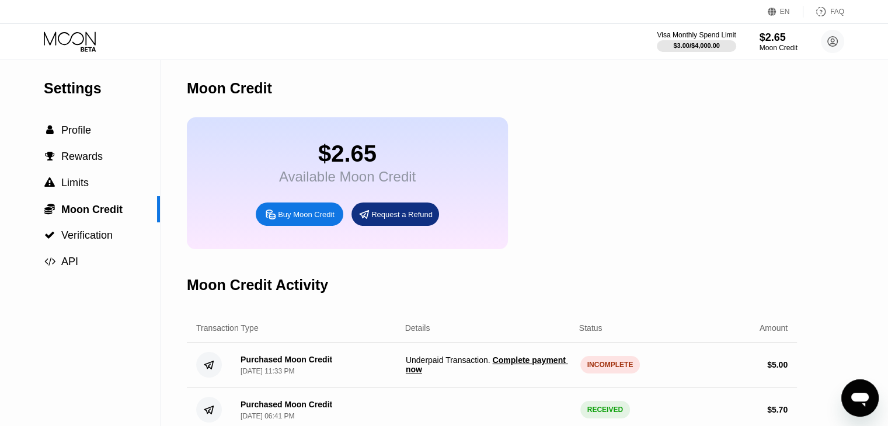
scroll to position [292, 0]
click at [532, 370] on span "Complete payment now" at bounding box center [487, 365] width 162 height 19
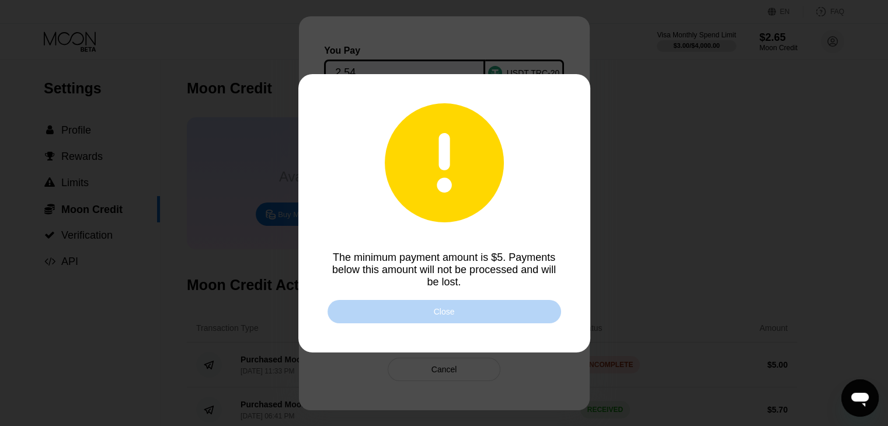
click at [453, 314] on div "Close" at bounding box center [444, 311] width 21 height 9
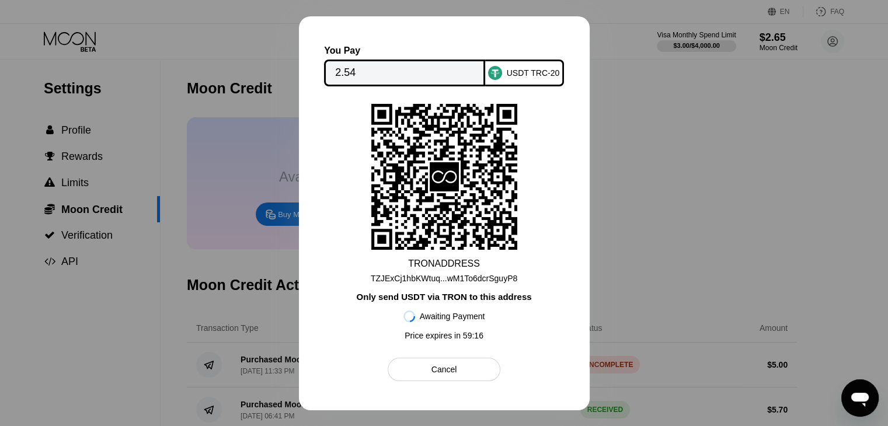
click at [449, 374] on div "Cancel" at bounding box center [445, 369] width 26 height 11
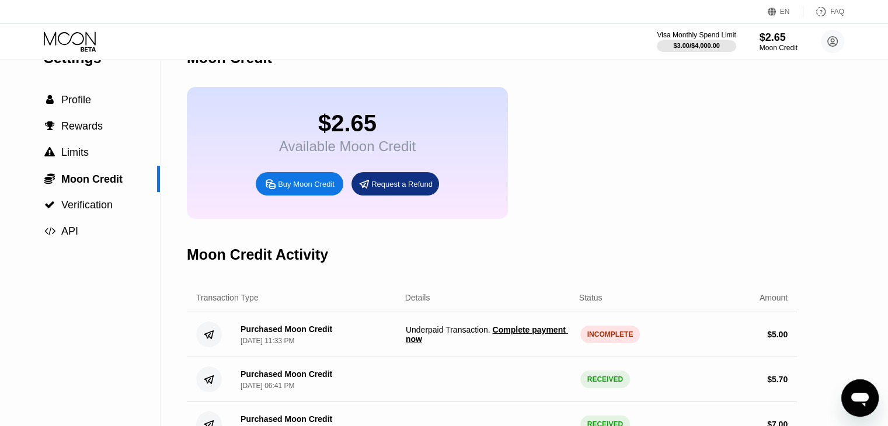
scroll to position [117, 0]
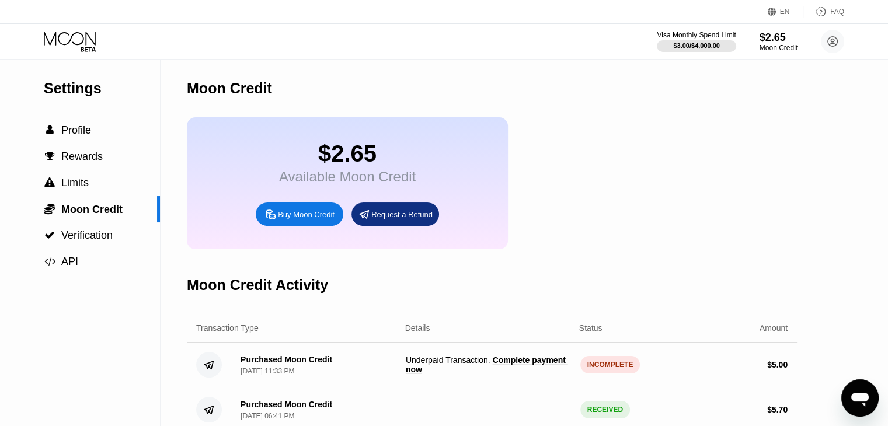
drag, startPoint x: 99, startPoint y: 45, endPoint x: 65, endPoint y: 41, distance: 34.6
drag, startPoint x: 65, startPoint y: 41, endPoint x: 65, endPoint y: 33, distance: 8.2
click at [65, 33] on icon at bounding box center [71, 42] width 54 height 20
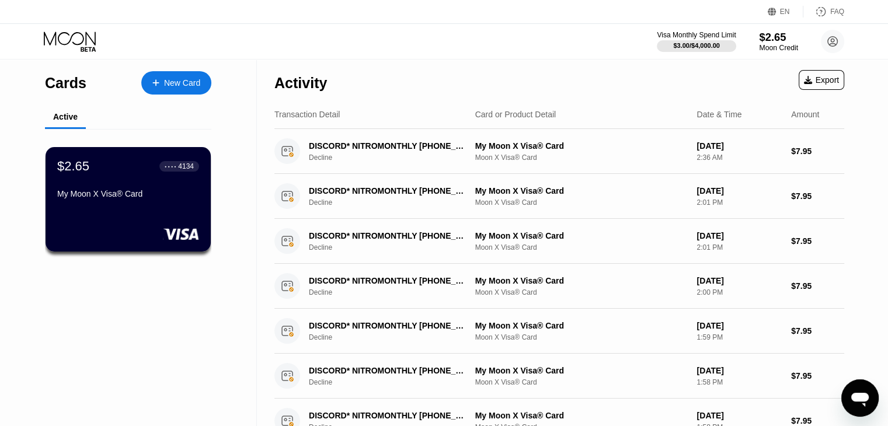
drag, startPoint x: 781, startPoint y: 41, endPoint x: 543, endPoint y: 44, distance: 238.3
click at [543, 44] on div "Visa Monthly Spend Limit $3.00 / $4,000.00 $2.65 Moon Credit Dhruv Mina dhruvmi…" at bounding box center [444, 41] width 888 height 35
click at [773, 31] on div "$2.65" at bounding box center [778, 37] width 39 height 12
click at [164, 174] on div "Cards New Card Active $2.65 ● ● ● ● 4134 My Moon X Visa® Card" at bounding box center [128, 396] width 257 height 673
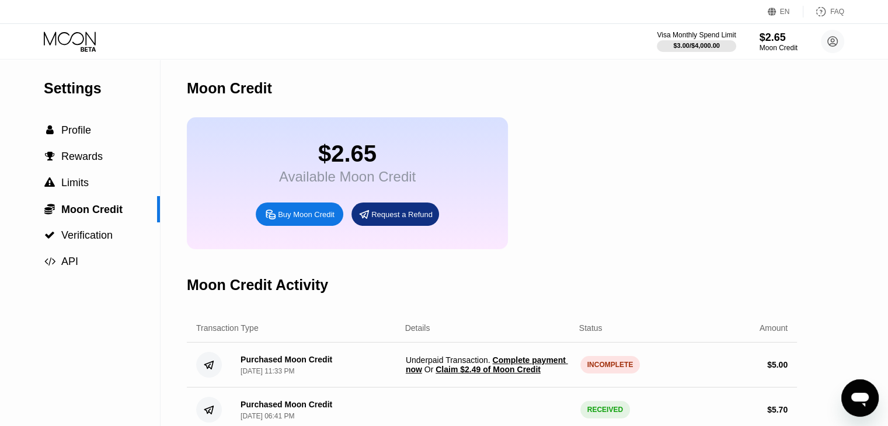
click at [499, 374] on span "Claim $2.49 of Moon Credit" at bounding box center [488, 369] width 105 height 9
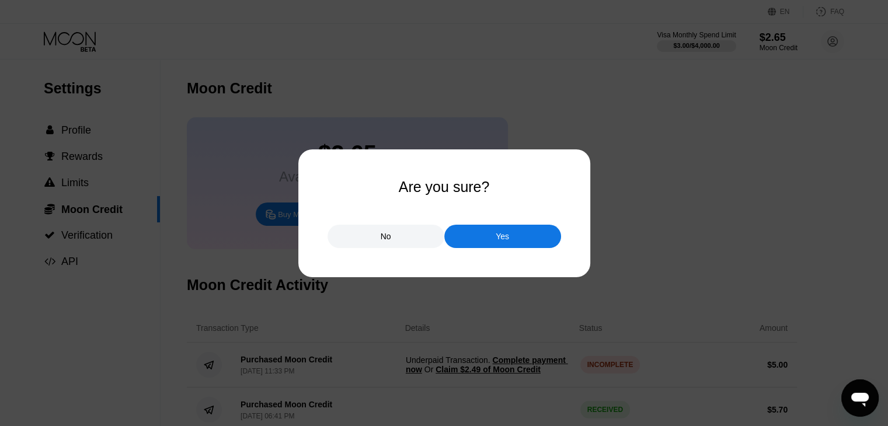
click at [523, 239] on div "Yes" at bounding box center [502, 236] width 117 height 23
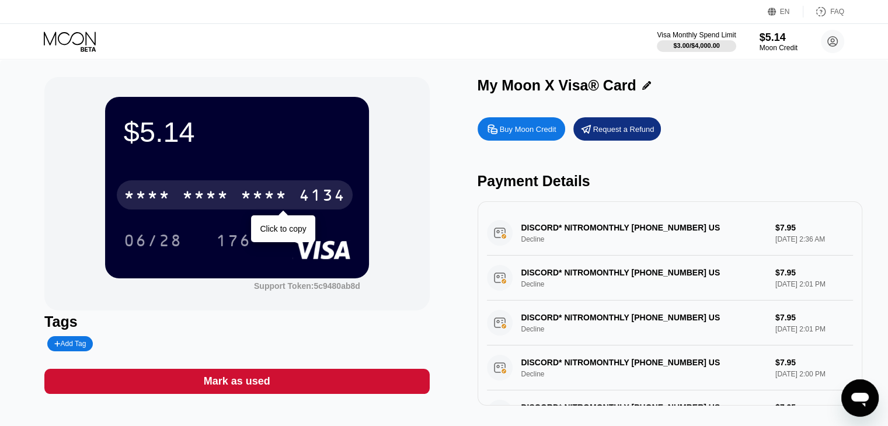
click at [297, 195] on div "* * * * * * * * * * * * 4134" at bounding box center [235, 194] width 236 height 29
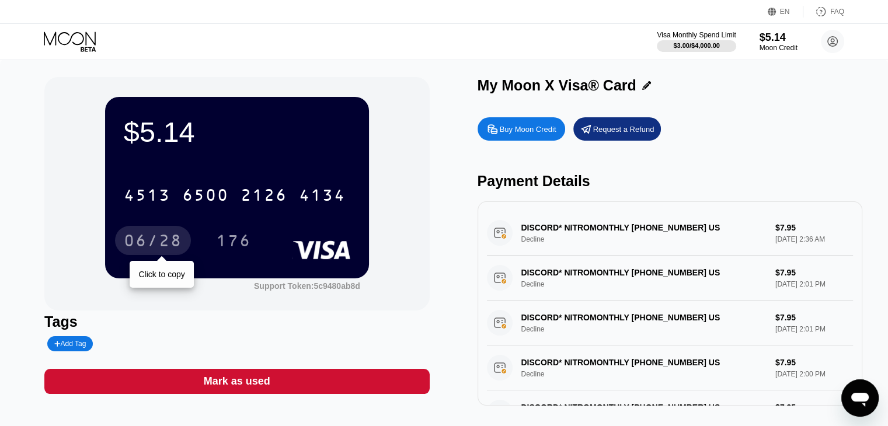
click at [162, 237] on div "06/28" at bounding box center [153, 242] width 58 height 19
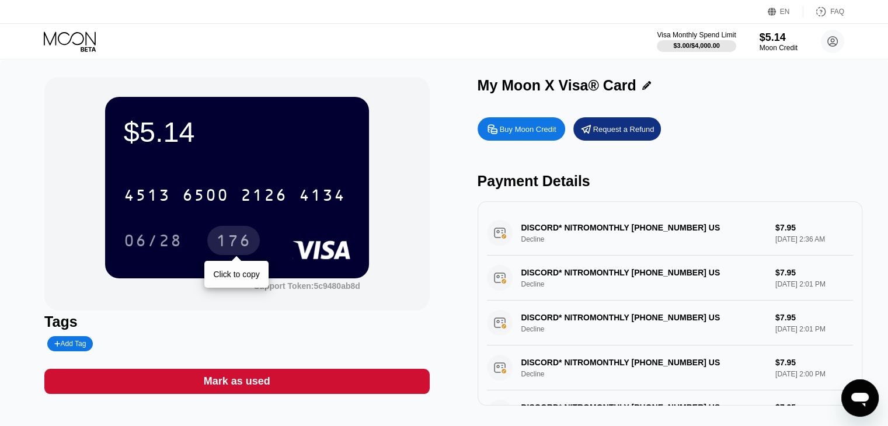
click at [211, 245] on div "176" at bounding box center [233, 240] width 53 height 29
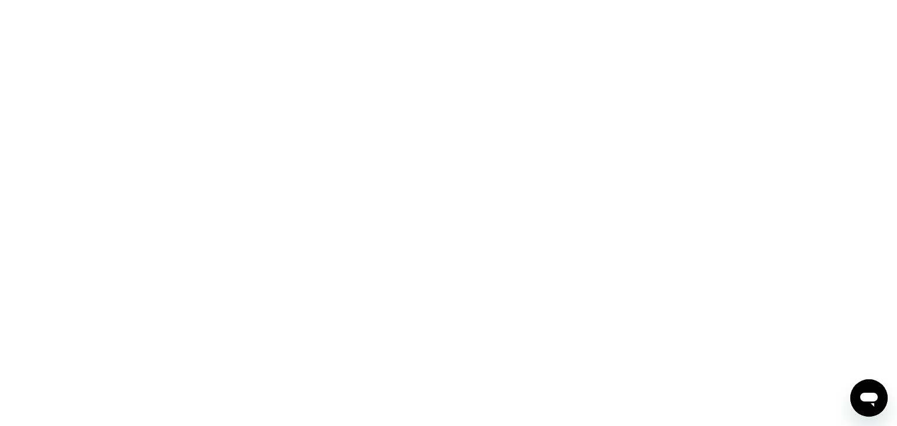
click at [678, 304] on div at bounding box center [448, 213] width 897 height 426
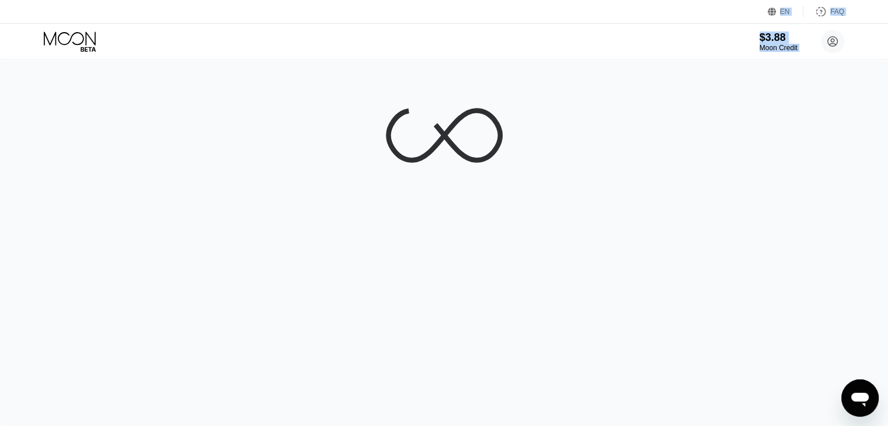
click at [639, 227] on div at bounding box center [444, 243] width 888 height 367
drag, startPoint x: 637, startPoint y: 227, endPoint x: 638, endPoint y: 216, distance: 11.1
click at [637, 227] on div at bounding box center [444, 243] width 888 height 367
click at [638, 215] on div at bounding box center [444, 243] width 888 height 367
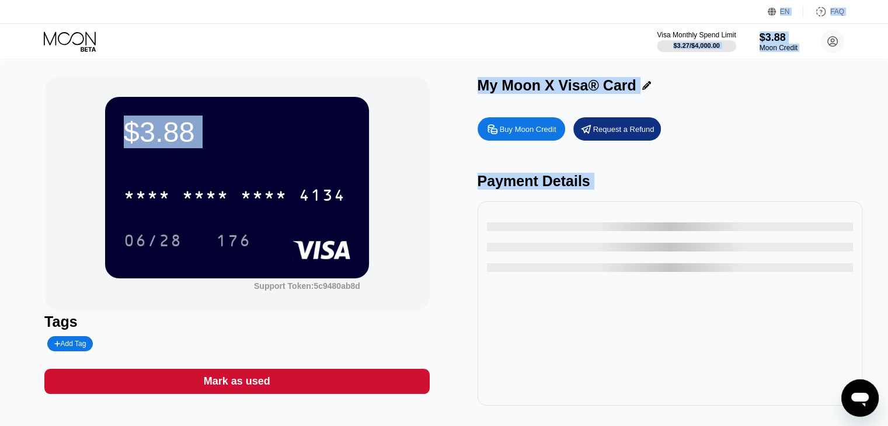
click at [675, 141] on div "Buy Moon Credit Request a Refund" at bounding box center [670, 128] width 385 height 23
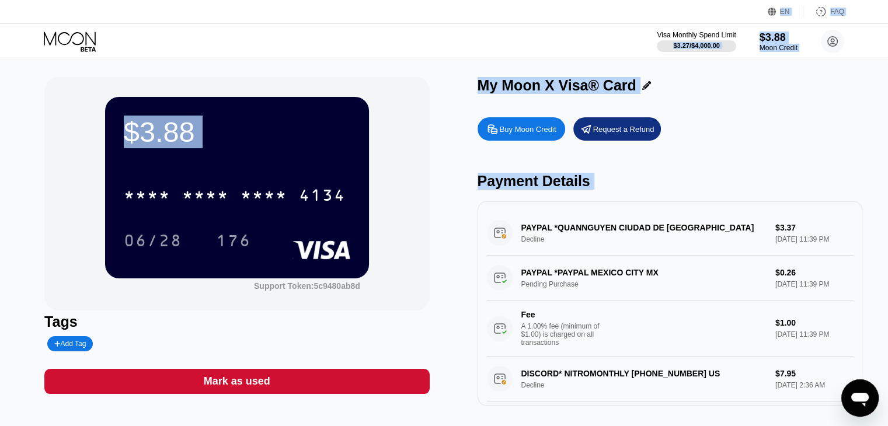
click at [668, 185] on div "Payment Details" at bounding box center [670, 181] width 385 height 17
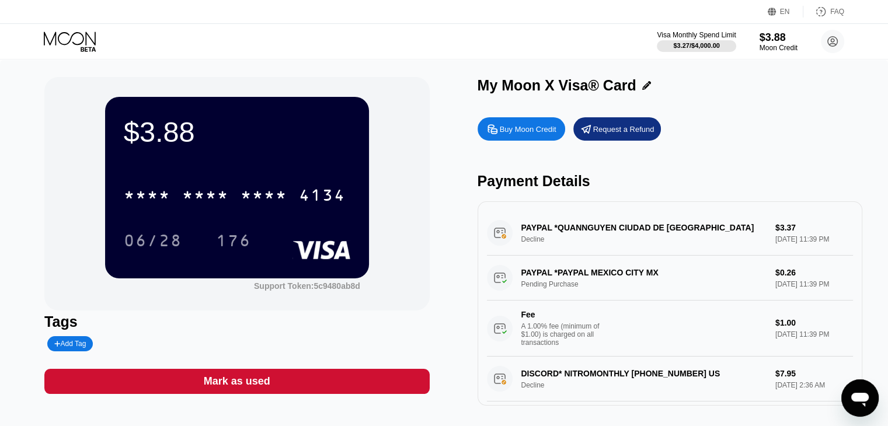
click at [668, 185] on div "Payment Details" at bounding box center [670, 181] width 385 height 17
click at [771, 309] on div "Fee A 1.00% fee (minimum of $1.00) is charged on all transactions $1.00 Aug 19,…" at bounding box center [670, 329] width 366 height 56
